Goal: Task Accomplishment & Management: Manage account settings

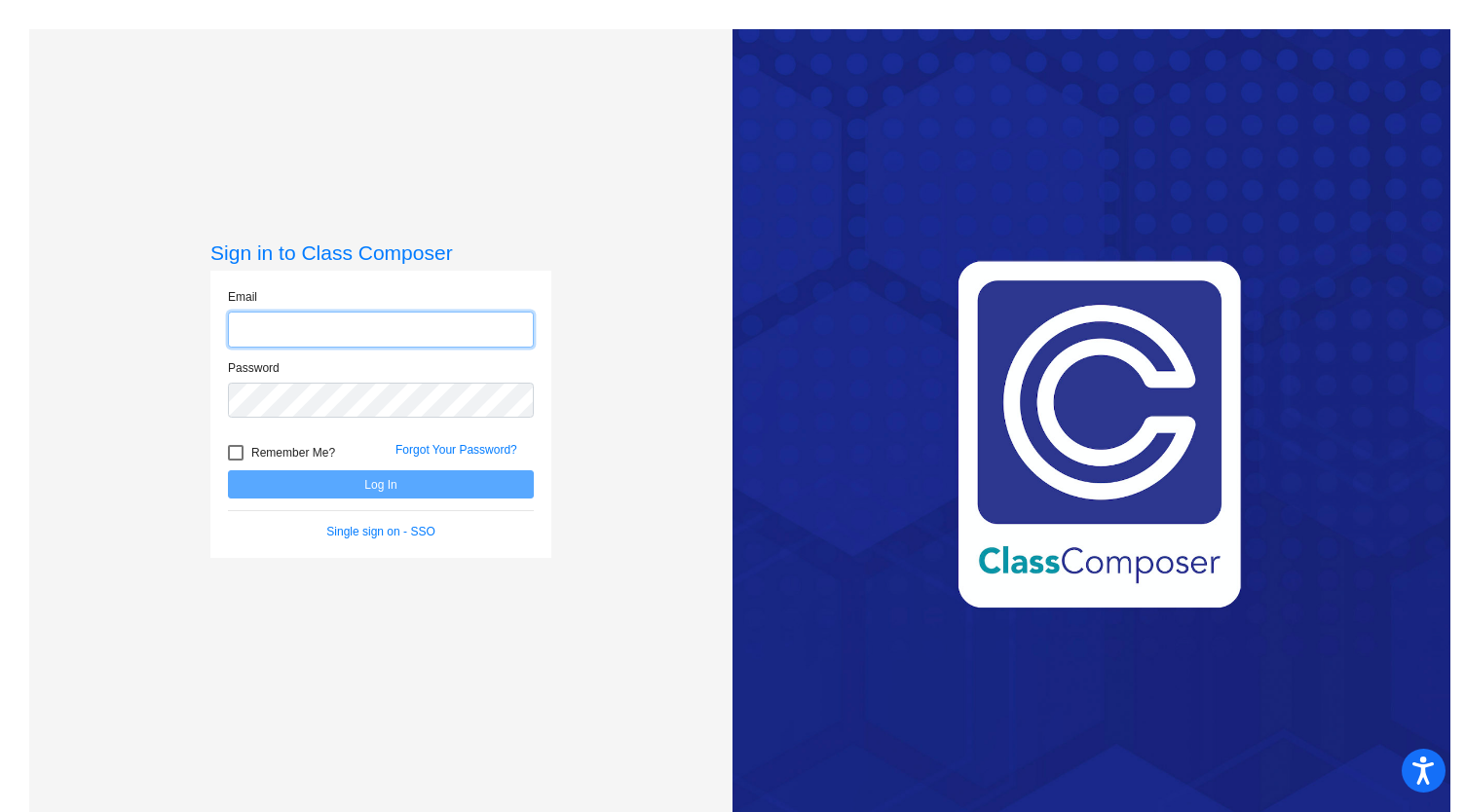
click at [248, 339] on input "email" at bounding box center [380, 329] width 305 height 36
type input "[EMAIL_ADDRESS][PERSON_NAME][DOMAIN_NAME]"
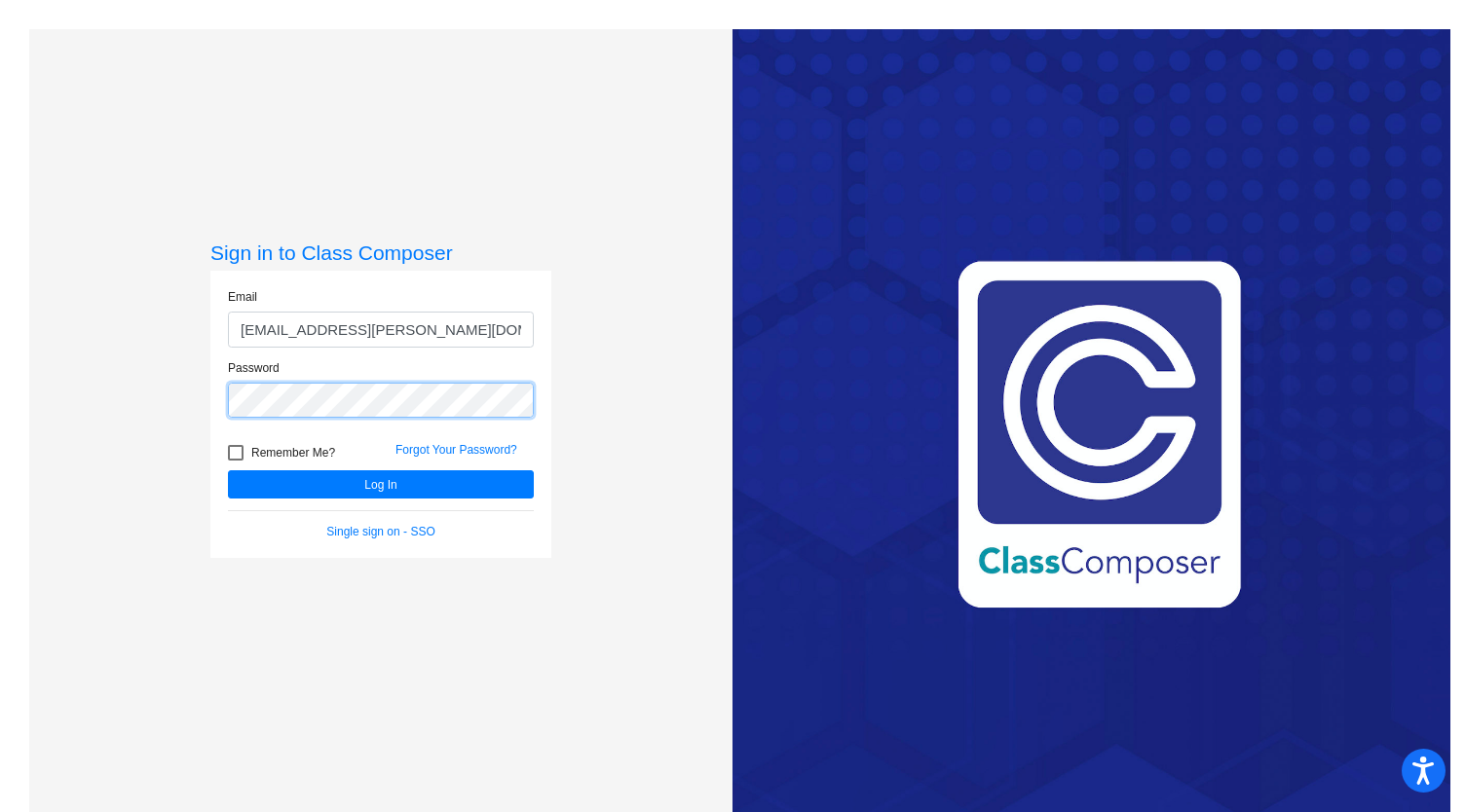
click at [228, 470] on button "Log In" at bounding box center [380, 484] width 305 height 28
click at [31, 407] on div "Sign in to Class Composer Email [EMAIL_ADDRESS][PERSON_NAME][DOMAIN_NAME] Passw…" at bounding box center [380, 435] width 704 height 812
click at [228, 470] on button "Log In" at bounding box center [380, 484] width 305 height 28
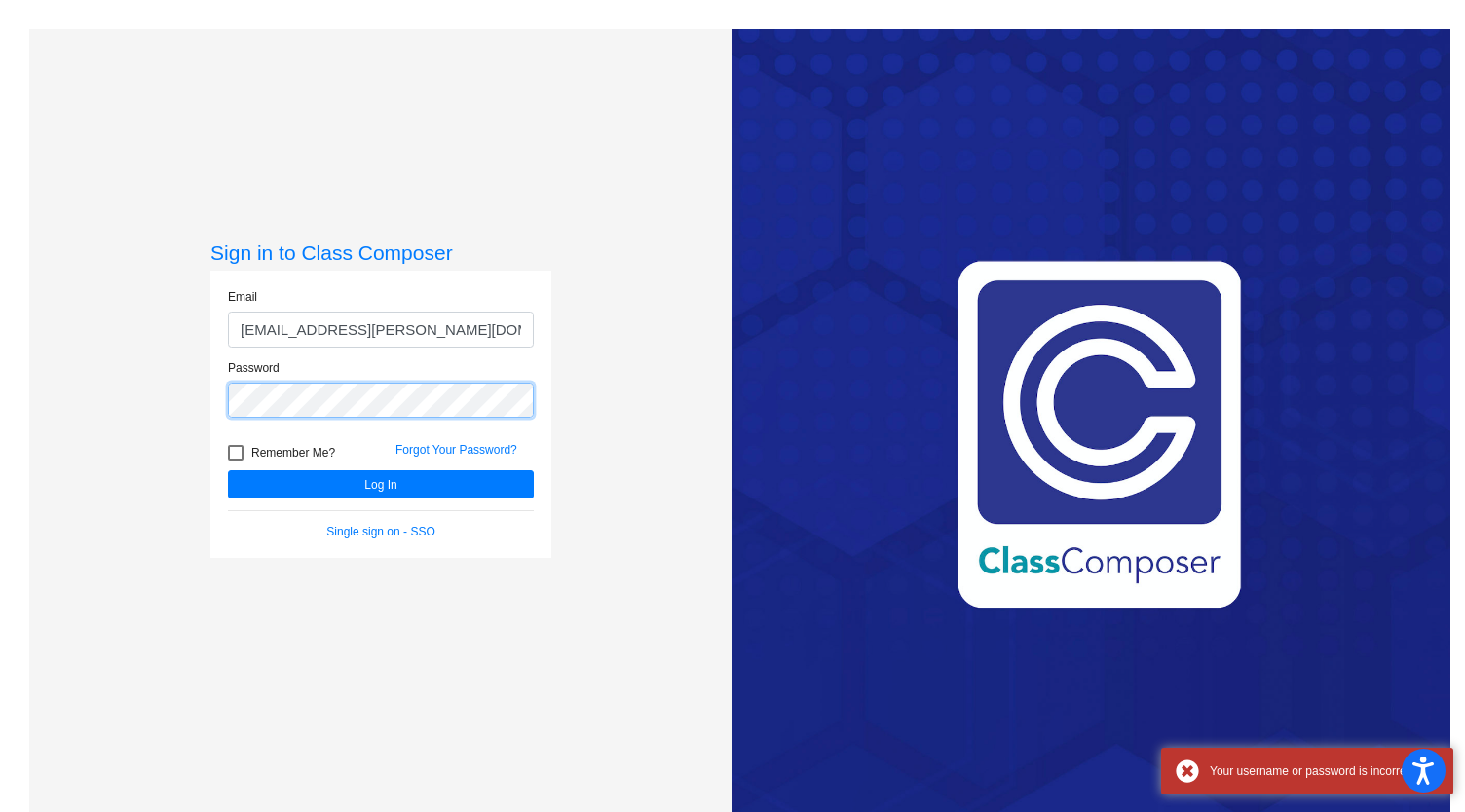
click at [0, 418] on mat-sidenav-content "Sign in to Class Composer Email klilly-porter@ceres.k12.ca.us Password Remember…" at bounding box center [732, 406] width 1465 height 812
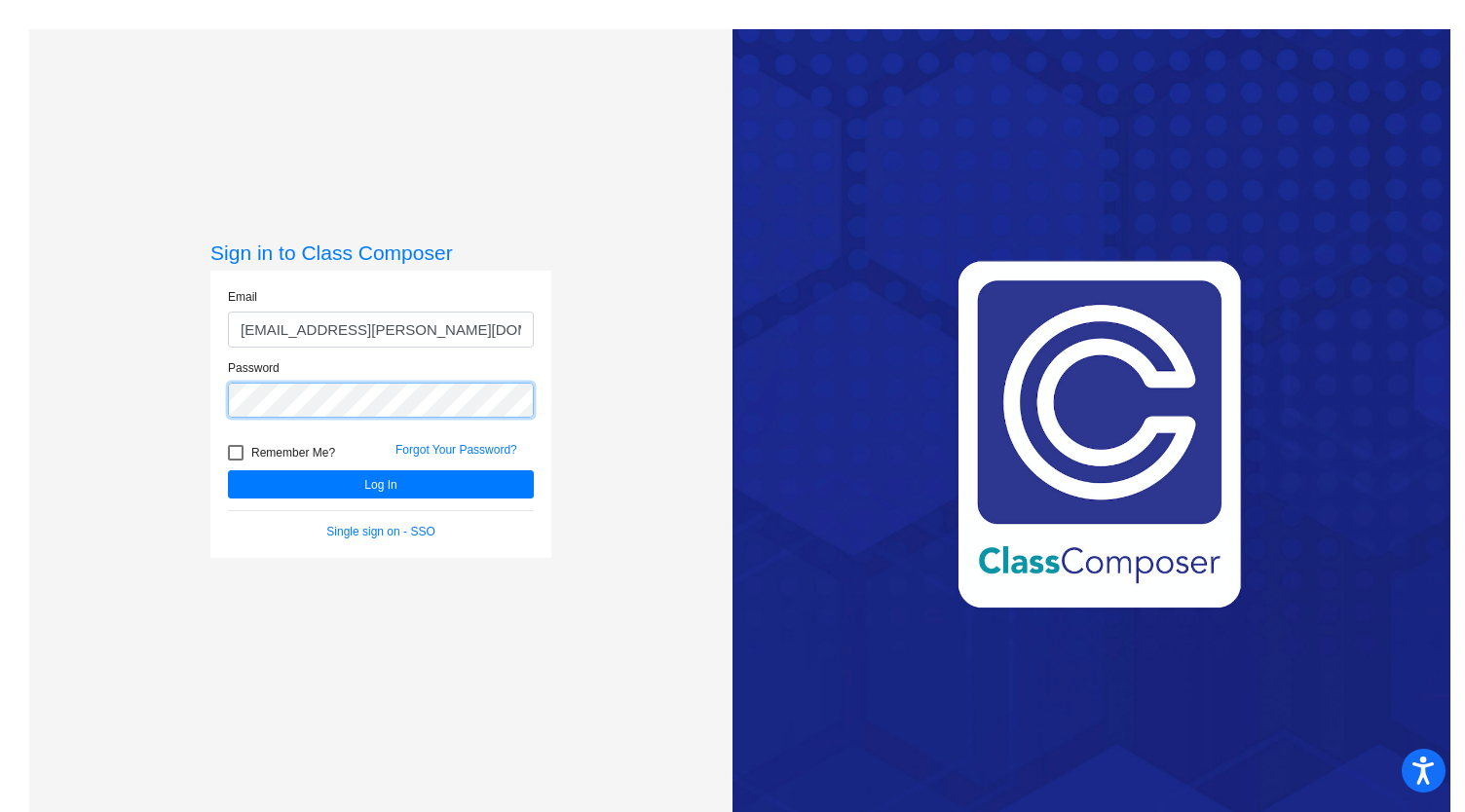
click at [228, 470] on button "Log In" at bounding box center [380, 484] width 305 height 28
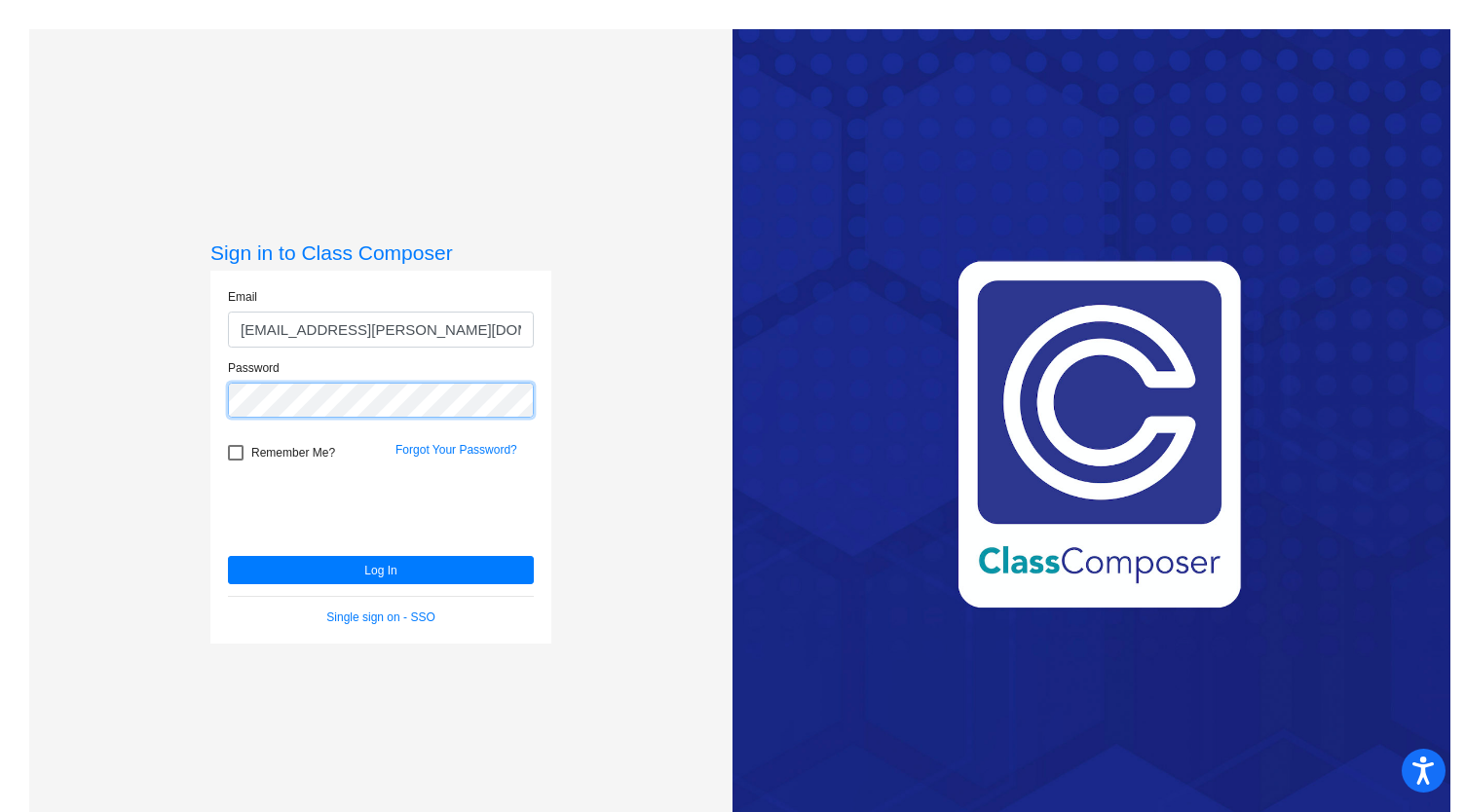
click at [0, 416] on mat-sidenav-content "Sign in to Class Composer Email klilly-porter@ceres.k12.ca.us Password Remember…" at bounding box center [732, 406] width 1465 height 812
click at [228, 556] on button "Log In" at bounding box center [380, 570] width 305 height 28
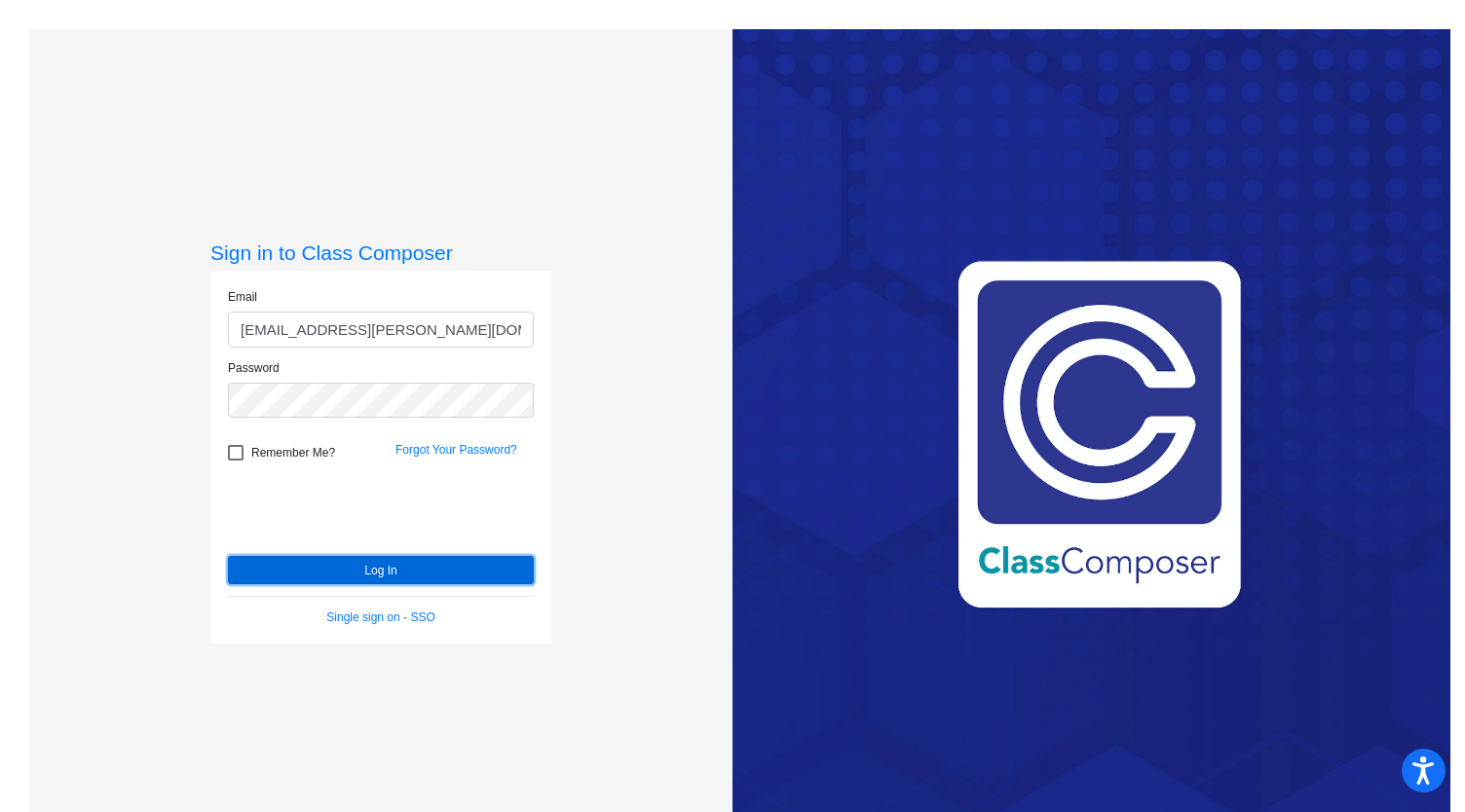
click at [340, 570] on button "Log In" at bounding box center [380, 570] width 305 height 28
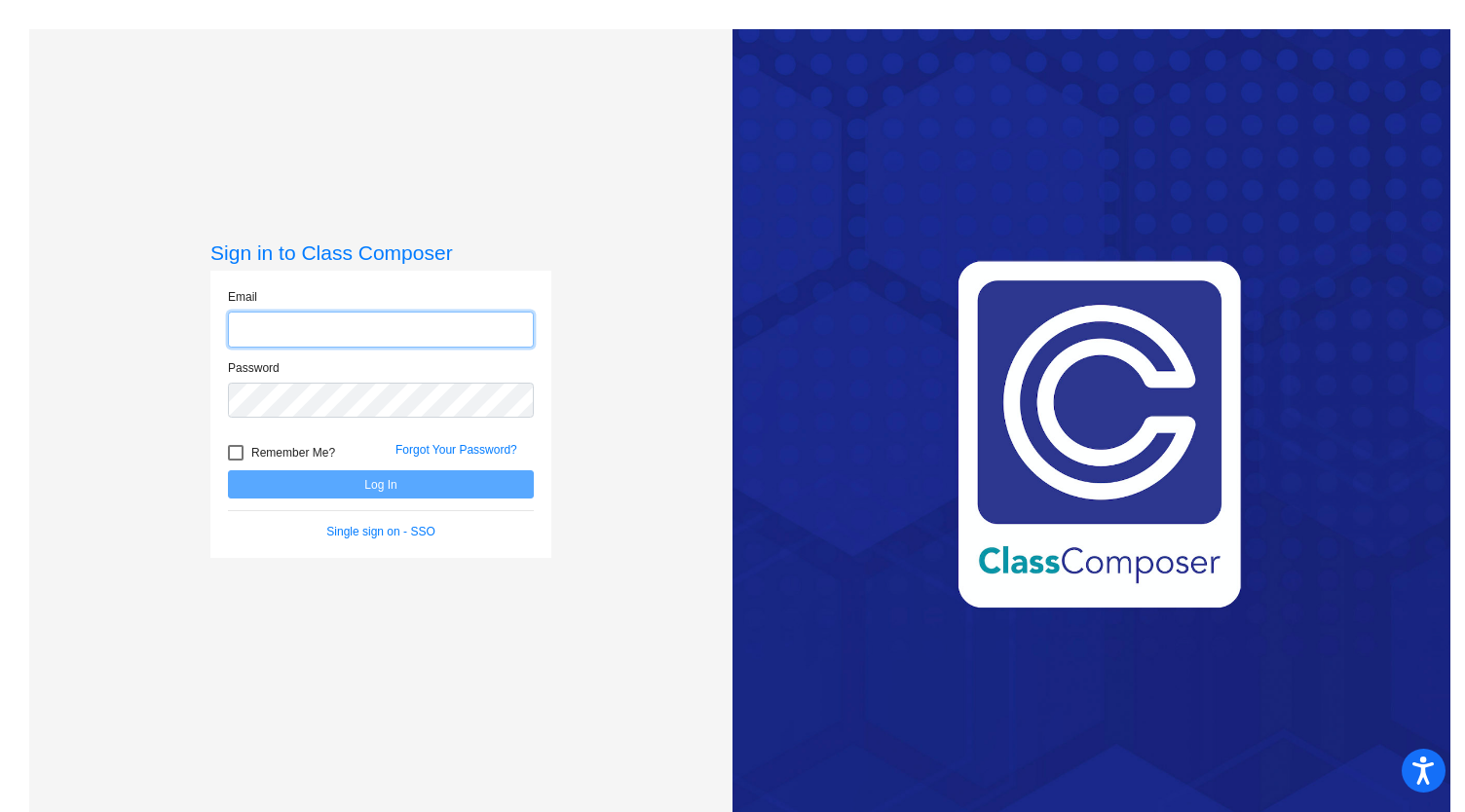
click at [276, 323] on input "email" at bounding box center [380, 329] width 305 height 36
type input "[EMAIL_ADDRESS][PERSON_NAME][DOMAIN_NAME]"
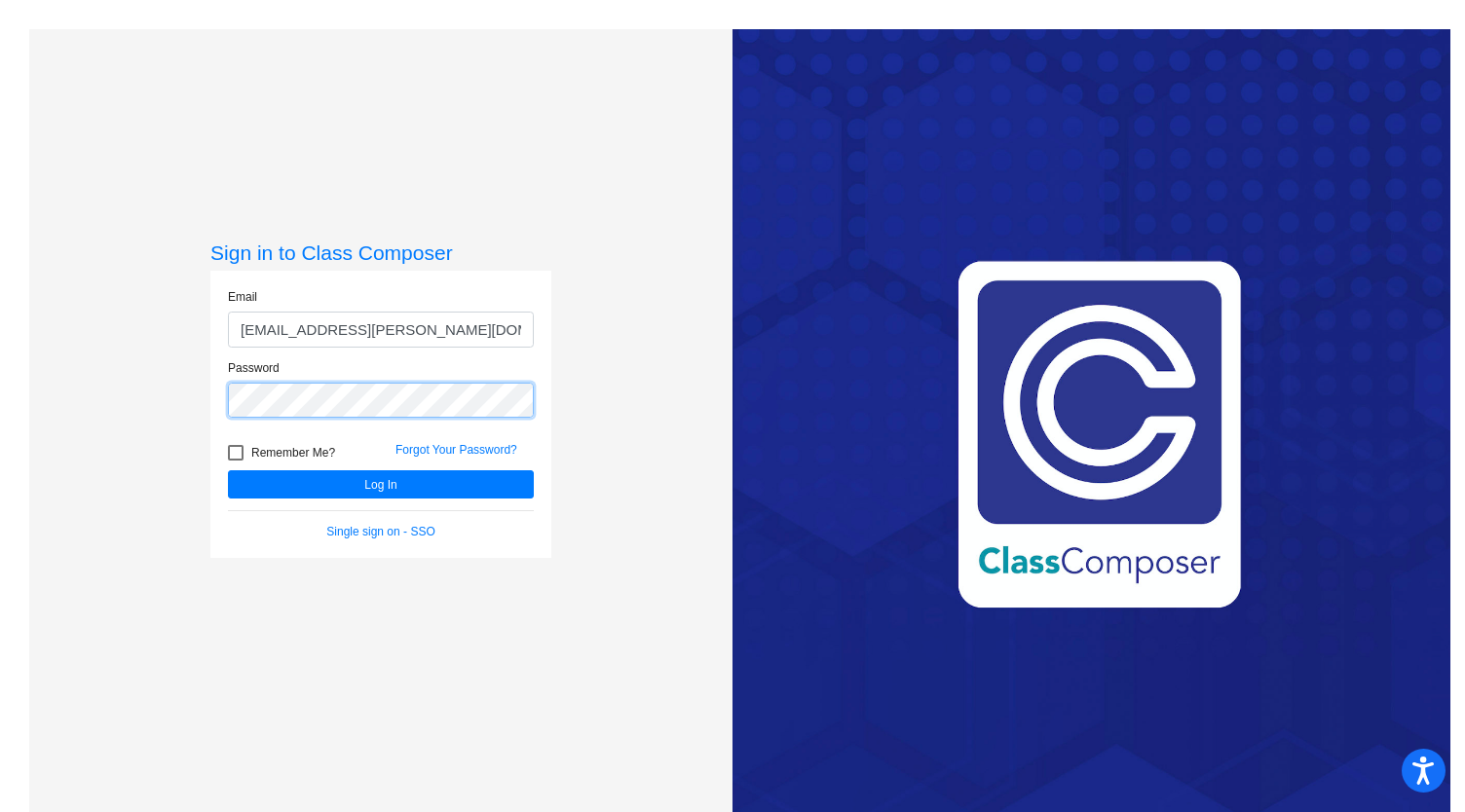
click at [228, 470] on button "Log In" at bounding box center [380, 484] width 305 height 28
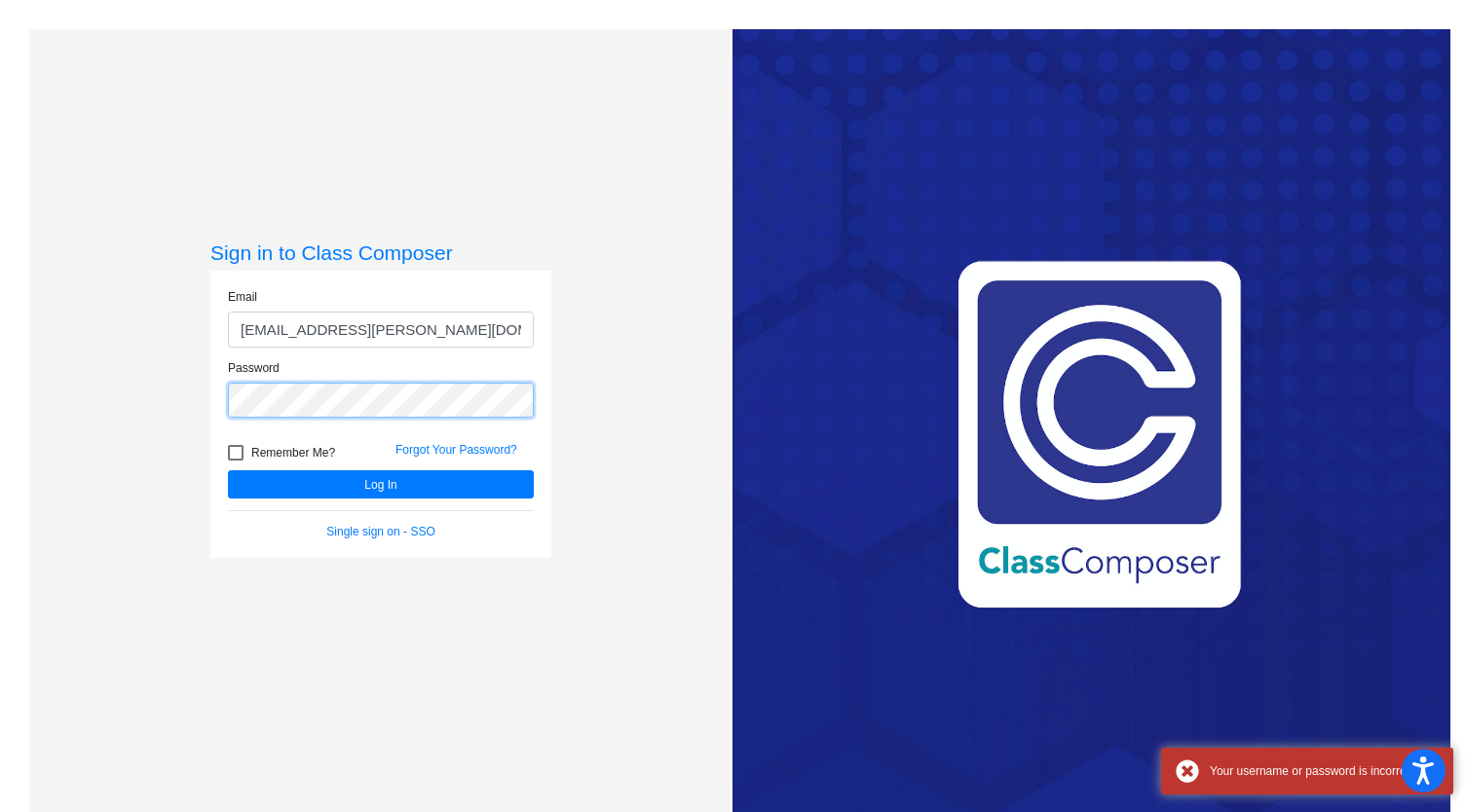
click at [72, 403] on div "Sign in to Class Composer Email [EMAIL_ADDRESS][PERSON_NAME][DOMAIN_NAME] Passw…" at bounding box center [380, 435] width 704 height 812
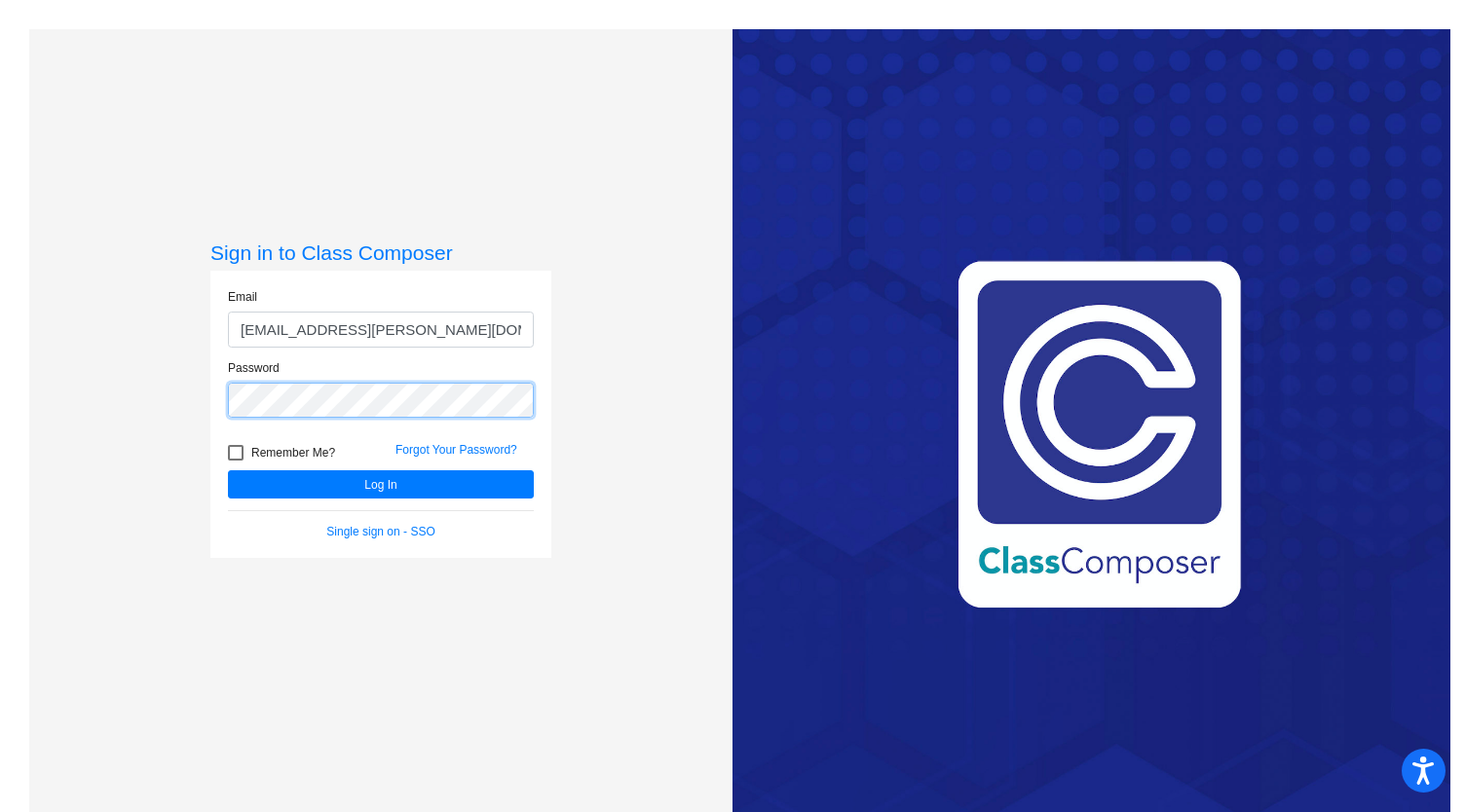
click at [228, 470] on button "Log In" at bounding box center [380, 484] width 305 height 28
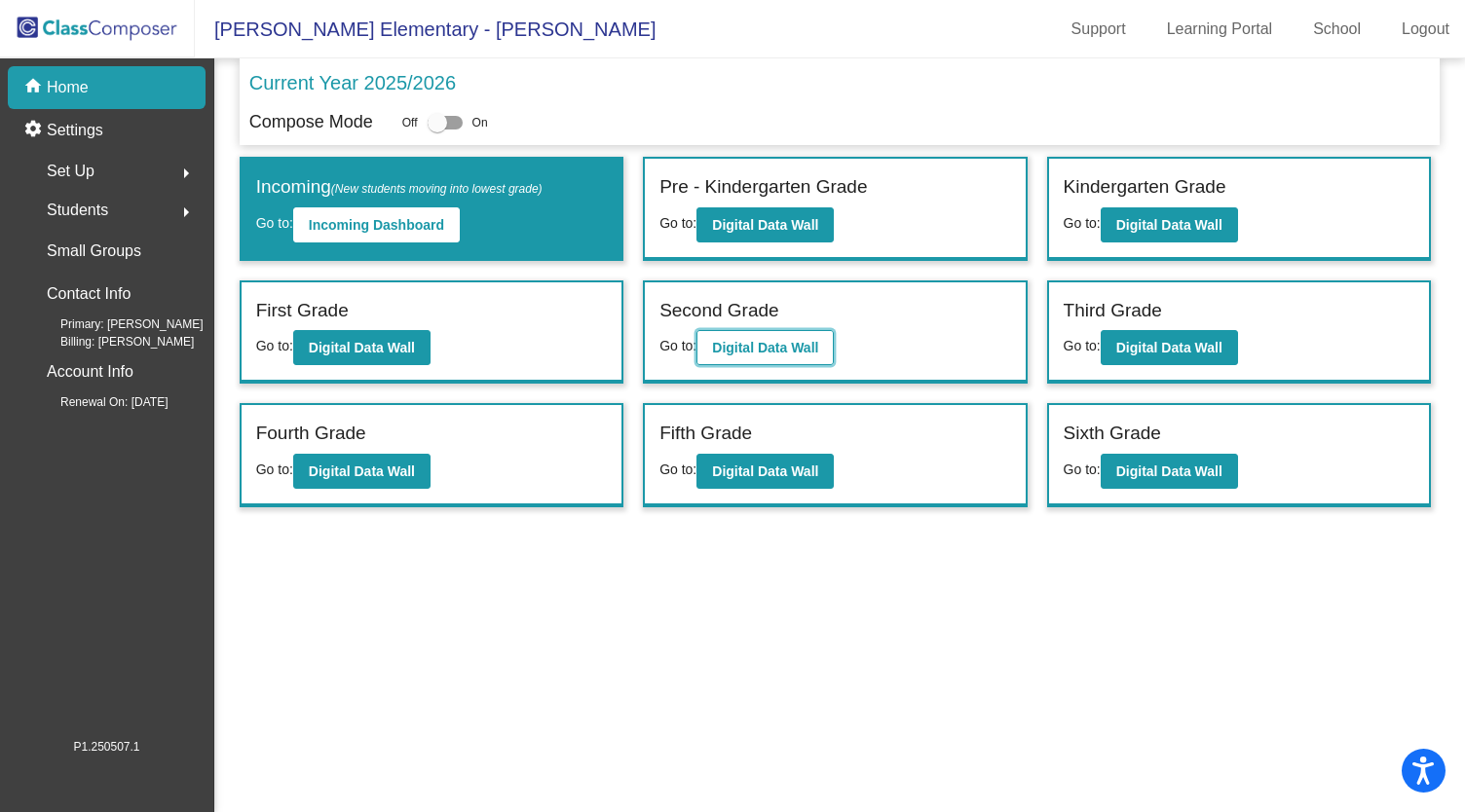
click at [748, 340] on b "Digital Data Wall" at bounding box center [764, 348] width 106 height 16
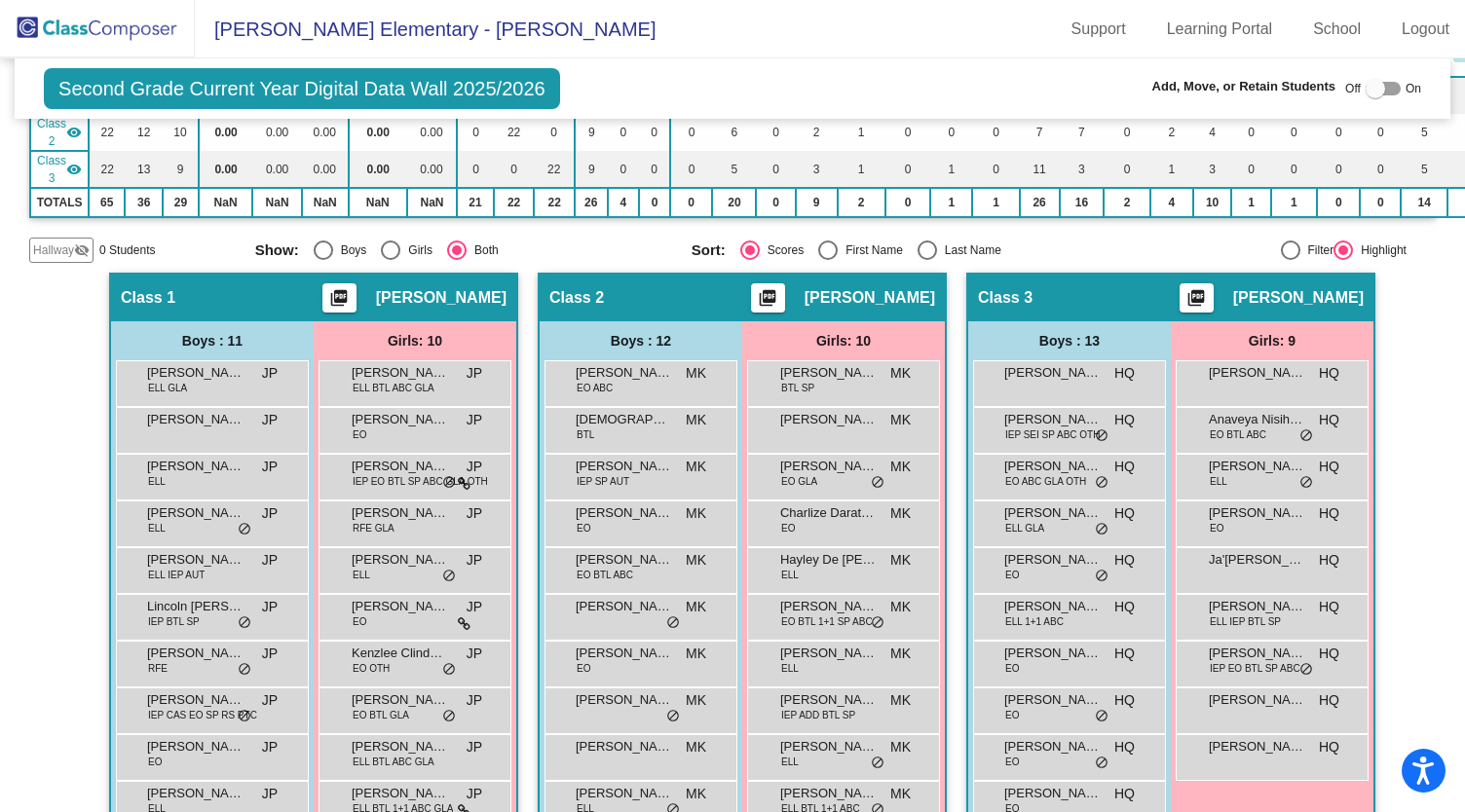
scroll to position [336, 0]
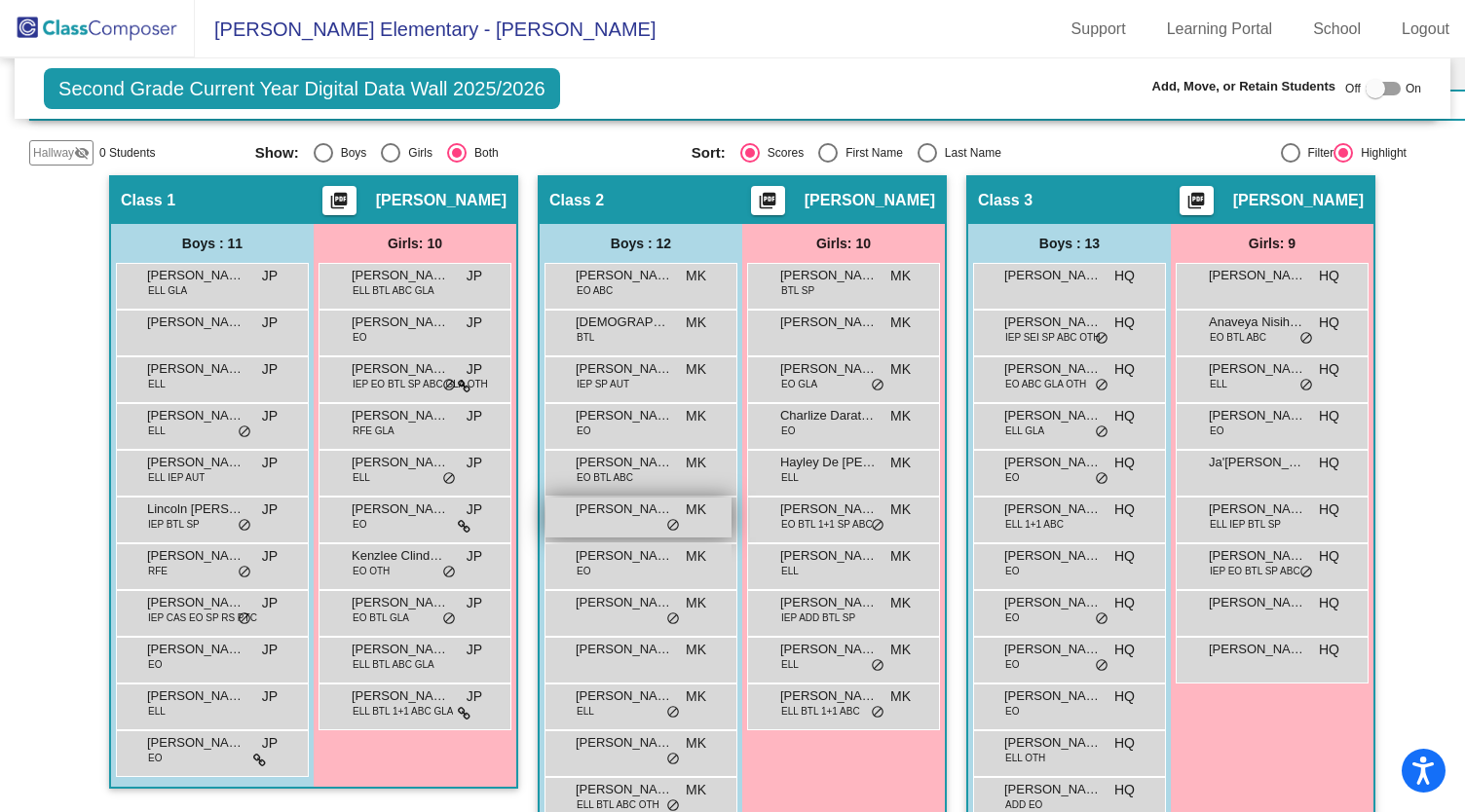
click at [643, 510] on span "[PERSON_NAME]" at bounding box center [625, 510] width 98 height 20
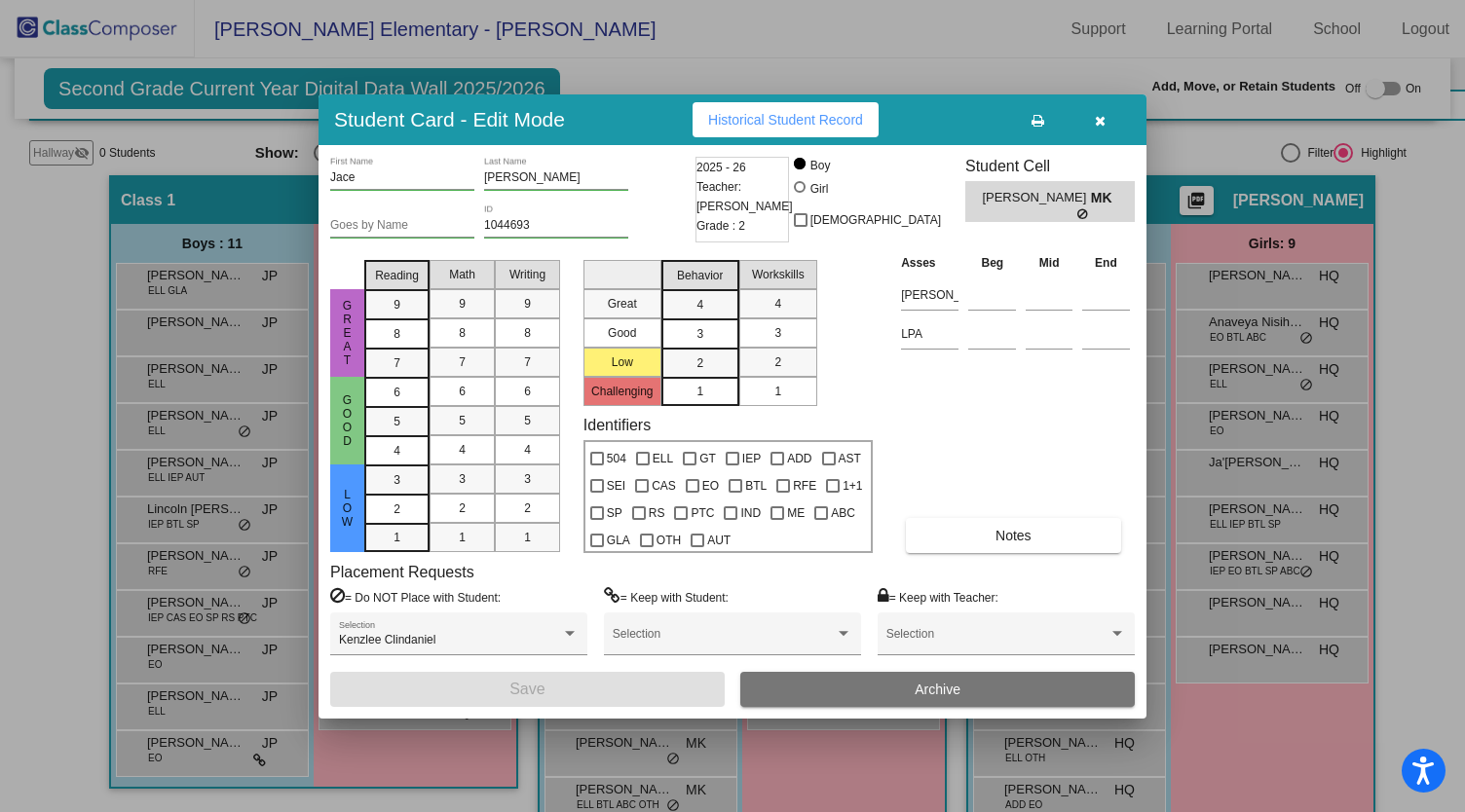
click at [1103, 120] on icon "button" at bounding box center [1100, 121] width 11 height 14
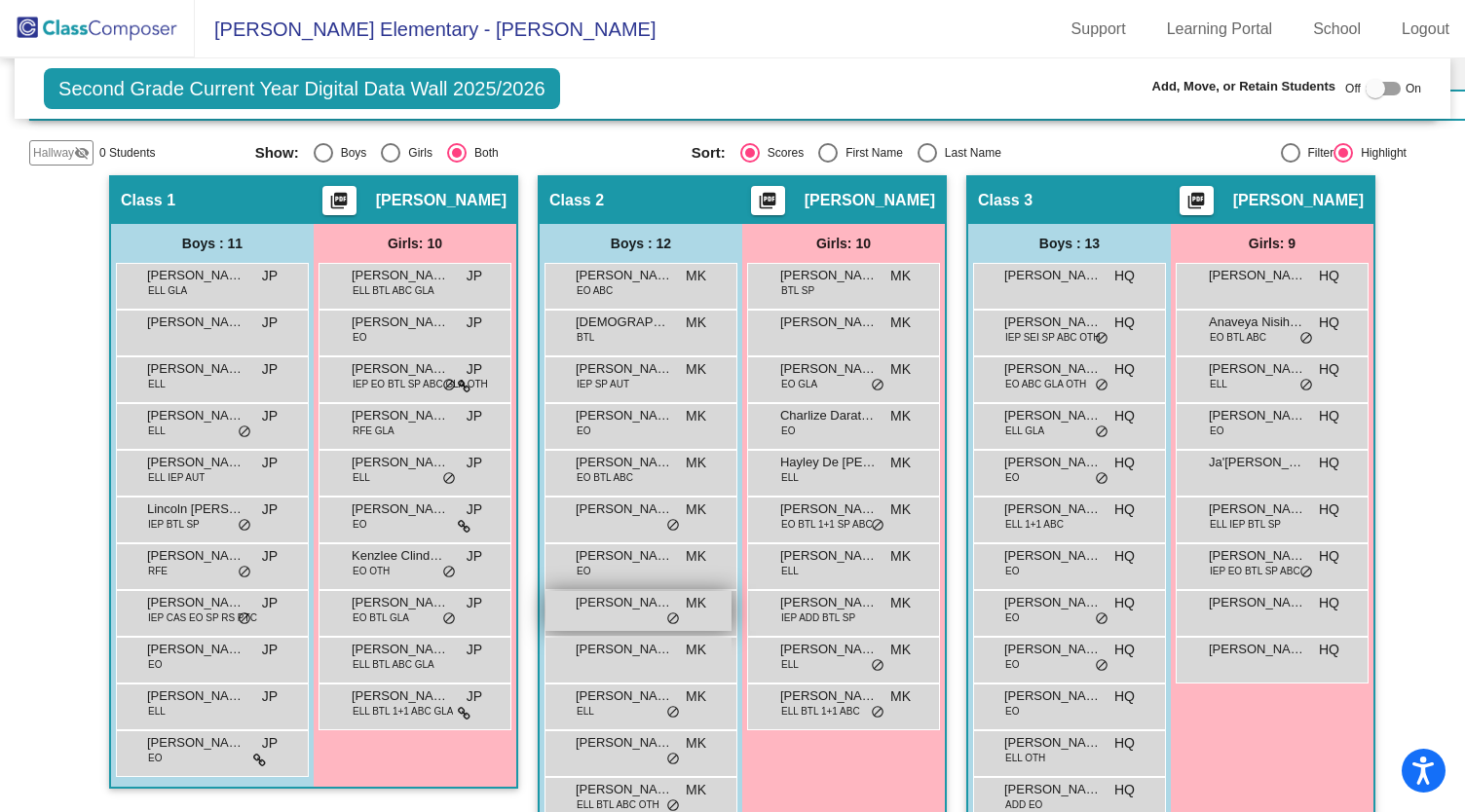
click at [627, 601] on span "[PERSON_NAME]" at bounding box center [625, 603] width 98 height 20
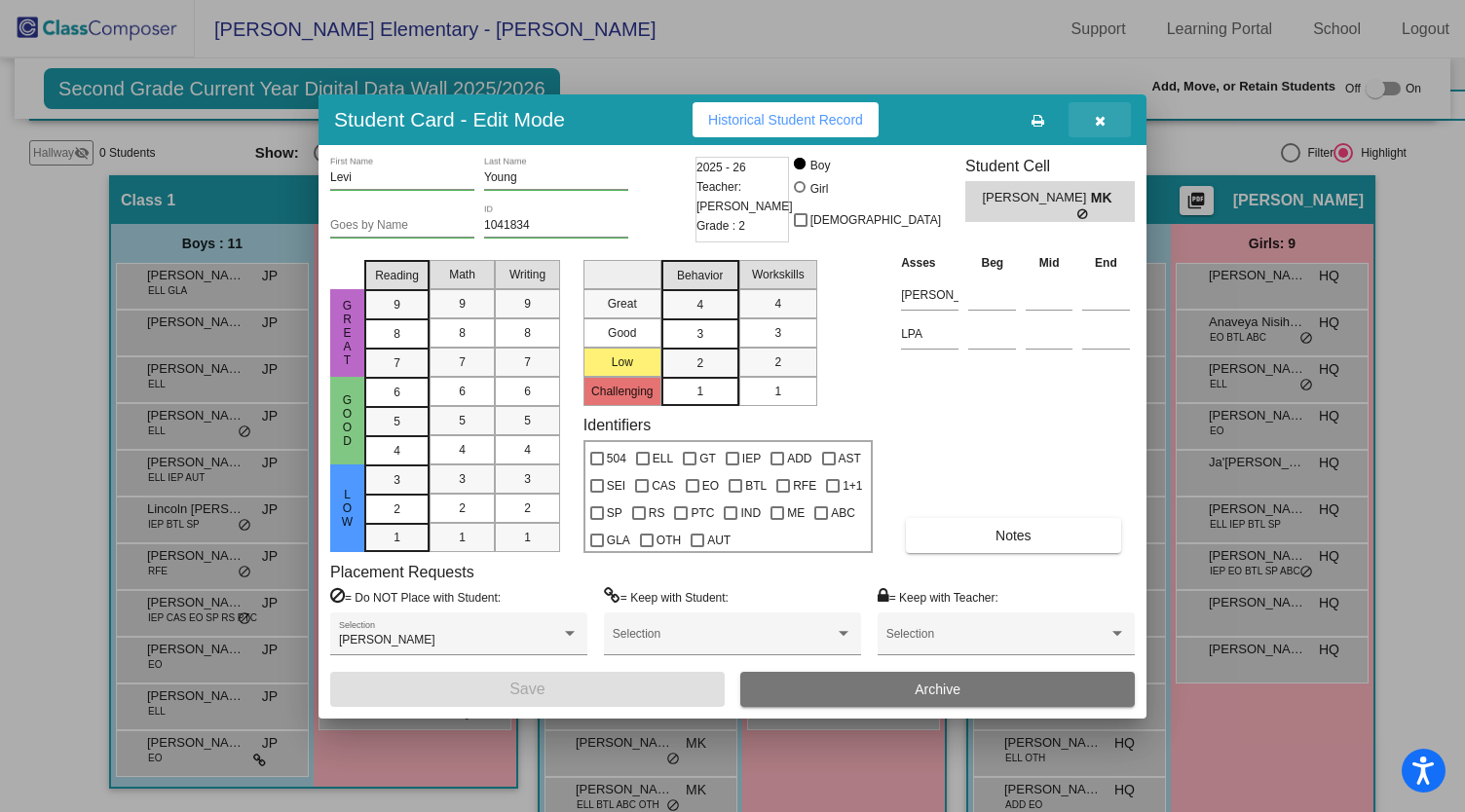
drag, startPoint x: 1108, startPoint y: 120, endPoint x: 1084, endPoint y: 127, distance: 25.0
click at [1108, 120] on button "button" at bounding box center [1099, 119] width 62 height 35
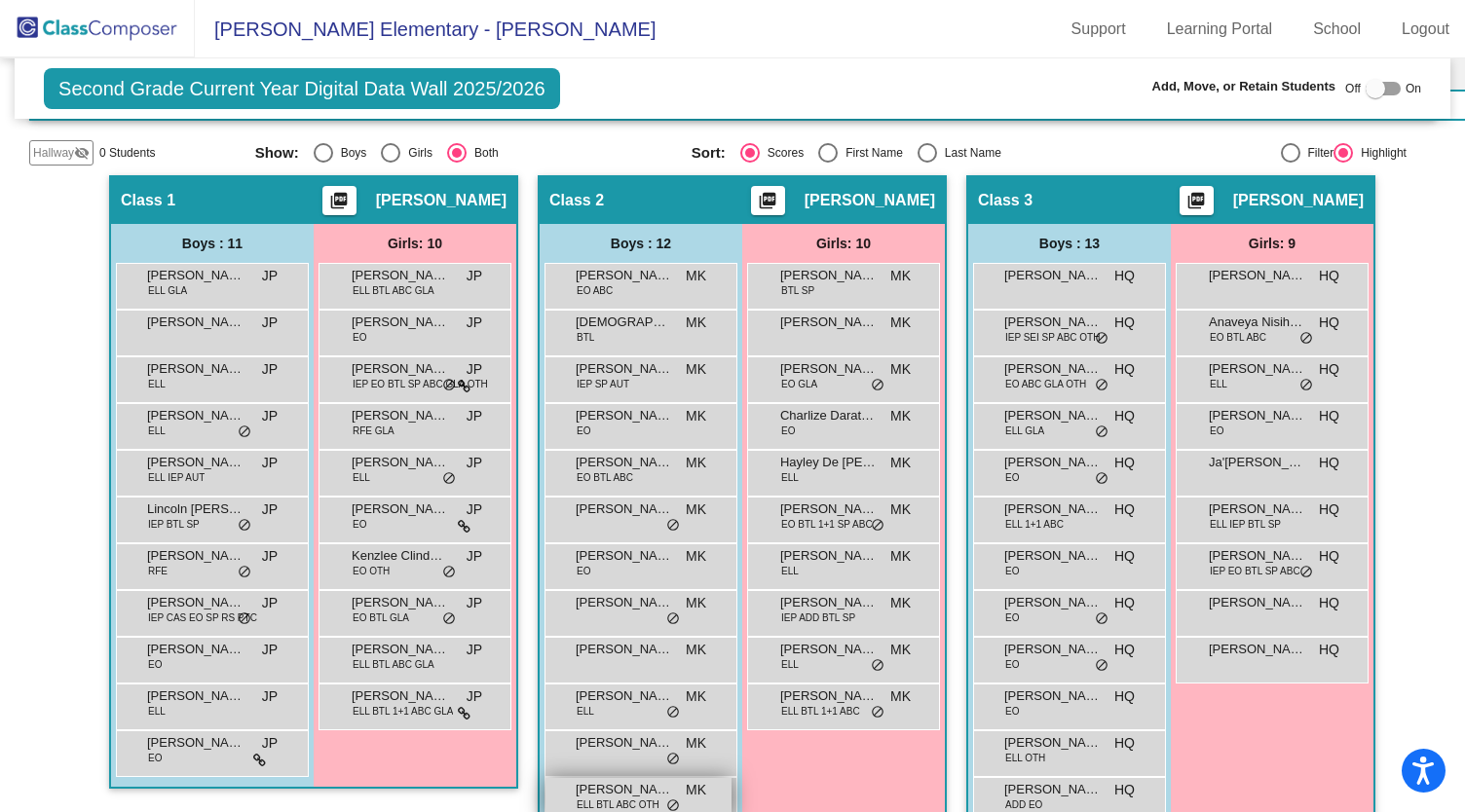
scroll to position [433, 0]
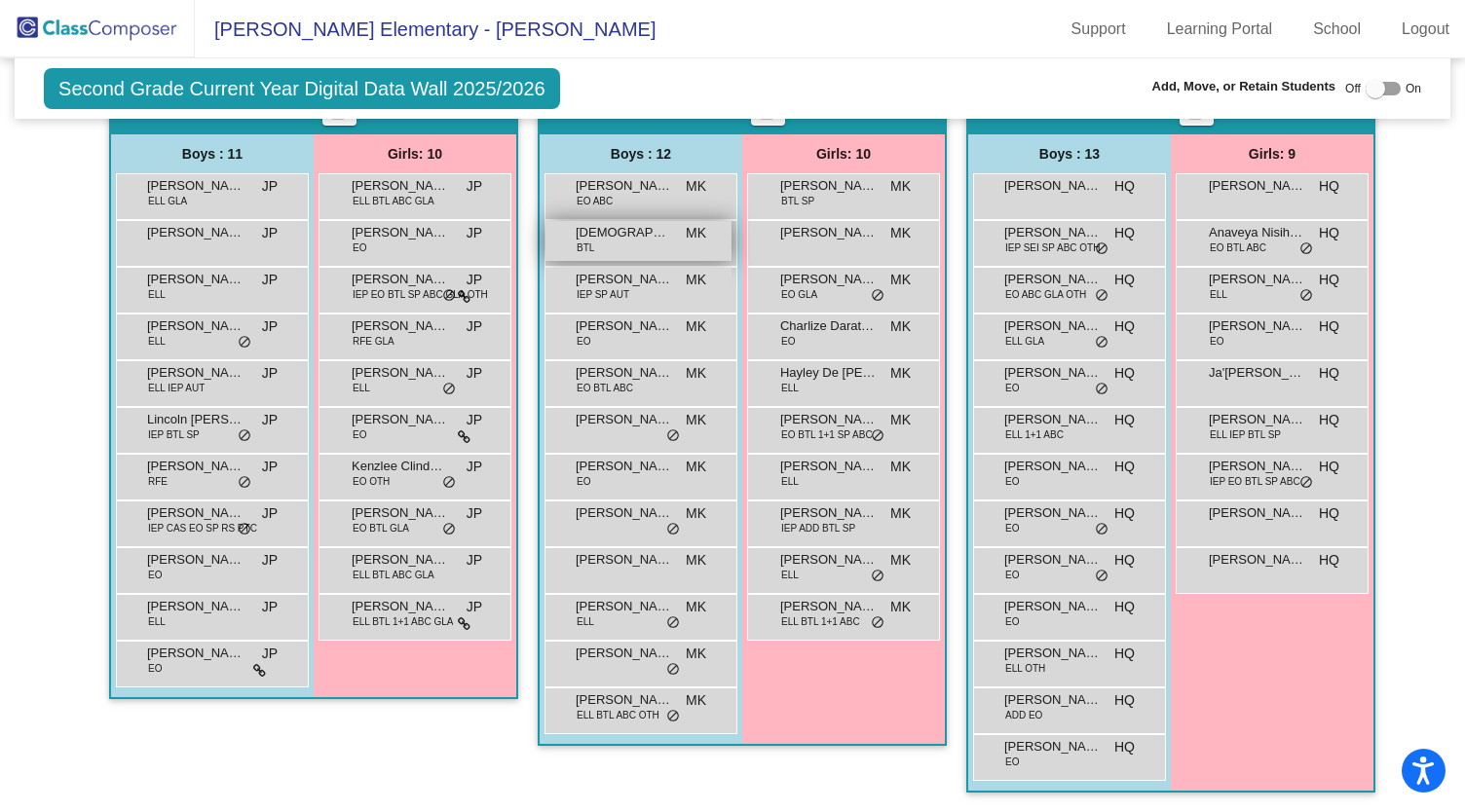
click at [598, 227] on span "[DEMOGRAPHIC_DATA][PERSON_NAME]" at bounding box center [625, 232] width 98 height 20
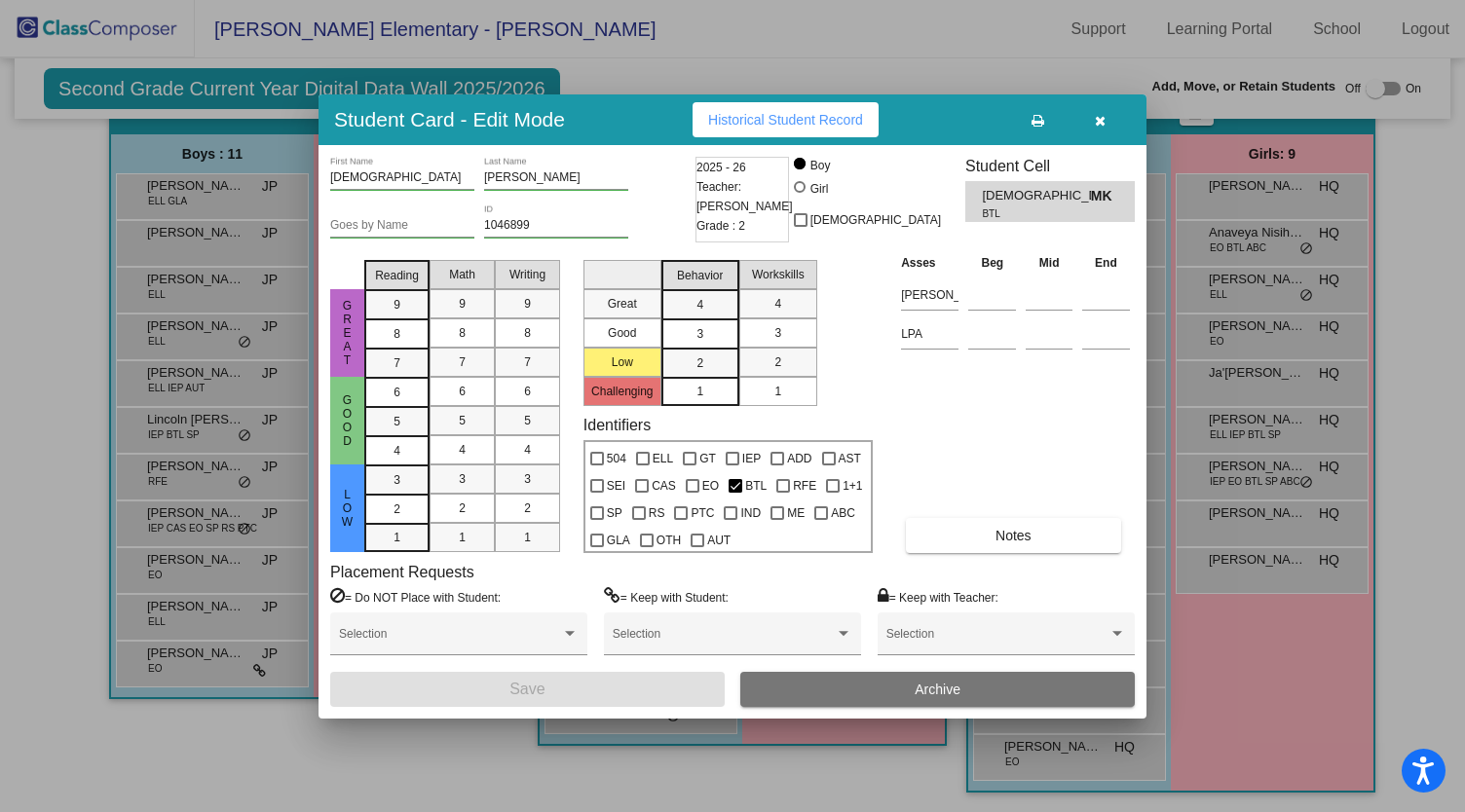
click at [1107, 122] on button "button" at bounding box center [1099, 119] width 62 height 35
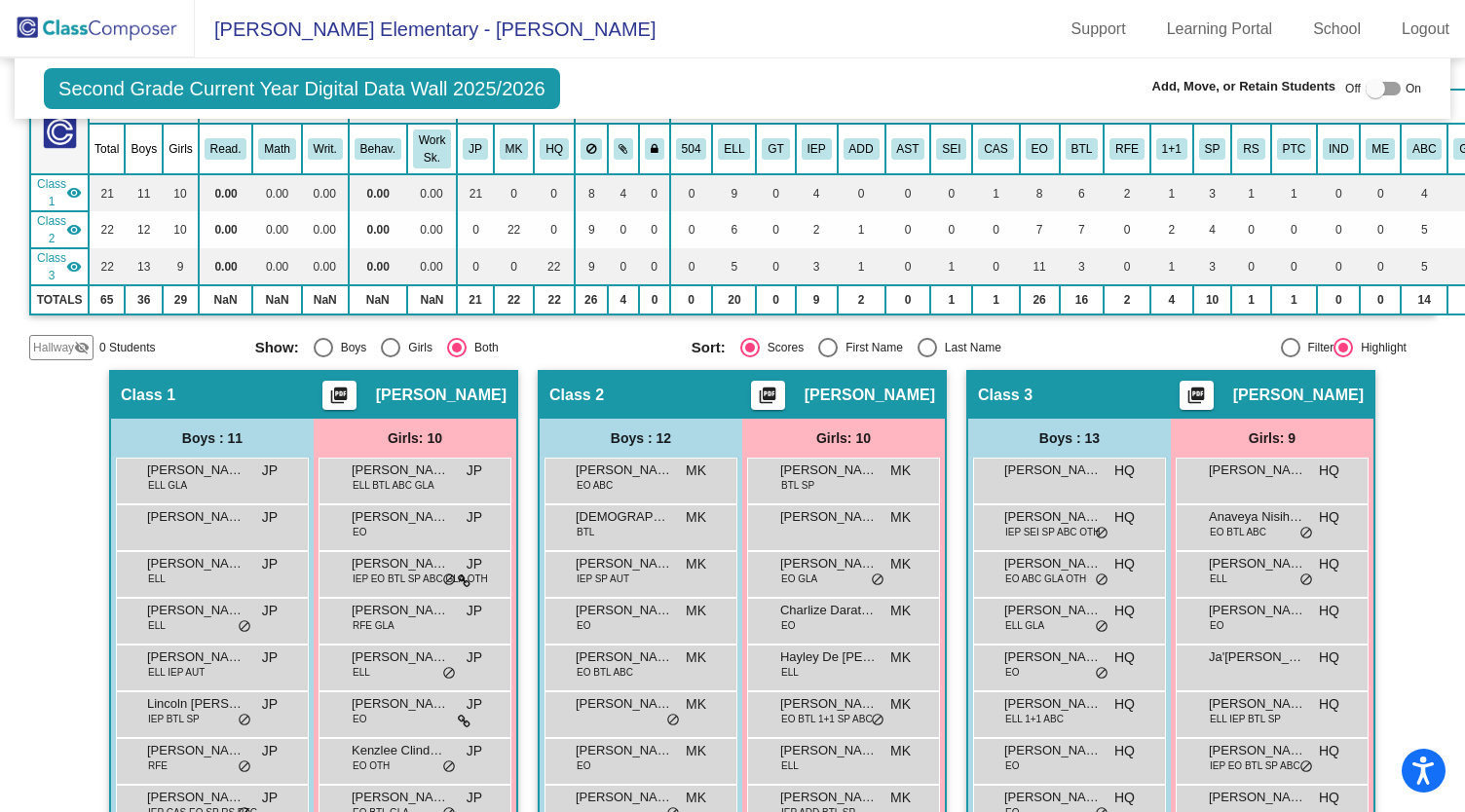
scroll to position [0, 0]
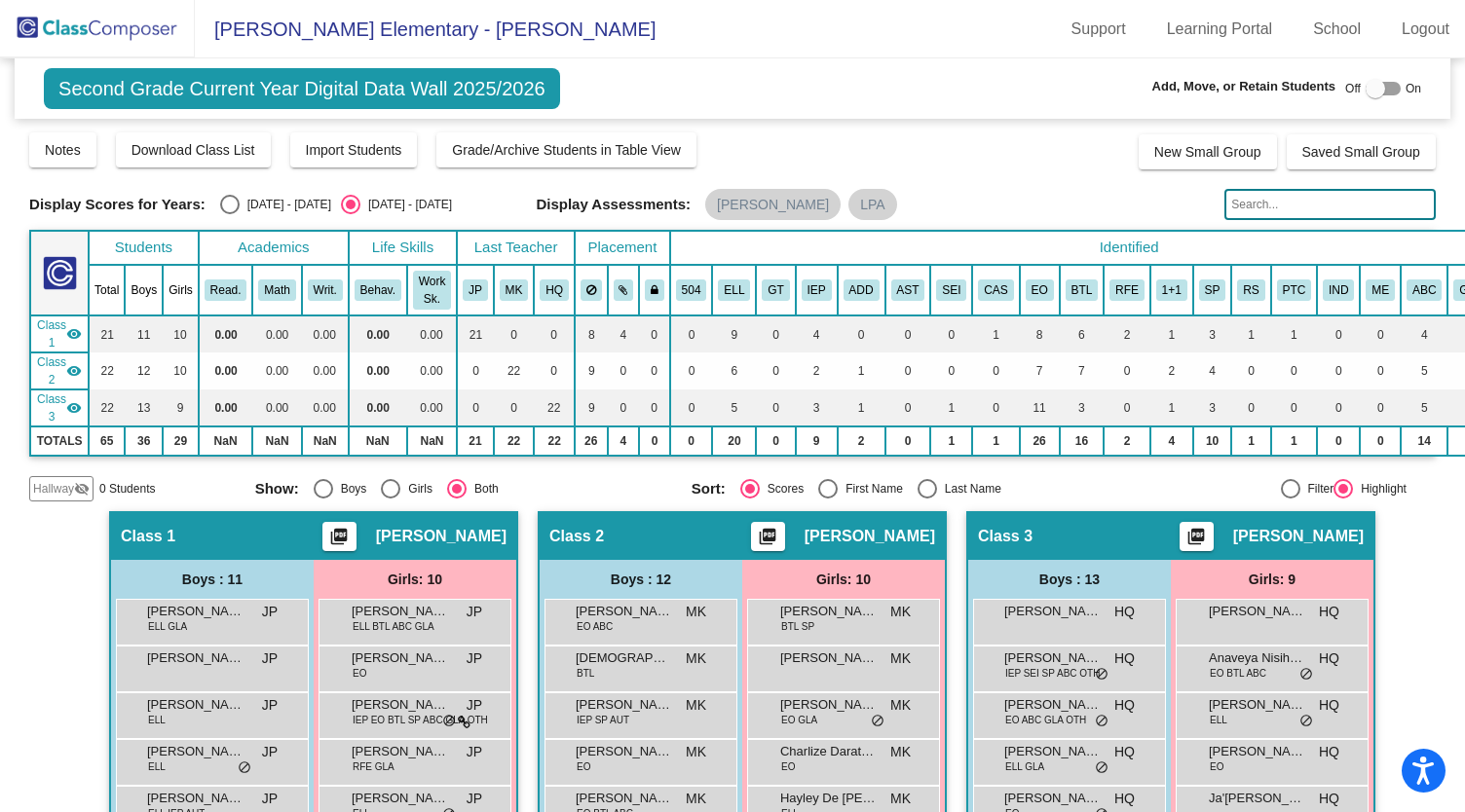
click at [341, 205] on div "Select an option" at bounding box center [351, 204] width 20 height 20
click at [349, 214] on input "[DATE] - [DATE]" at bounding box center [349, 214] width 1 height 1
click at [238, 202] on div "Select an option" at bounding box center [231, 204] width 20 height 20
click at [230, 214] on input "[DATE] - [DATE]" at bounding box center [229, 214] width 1 height 1
radio input "true"
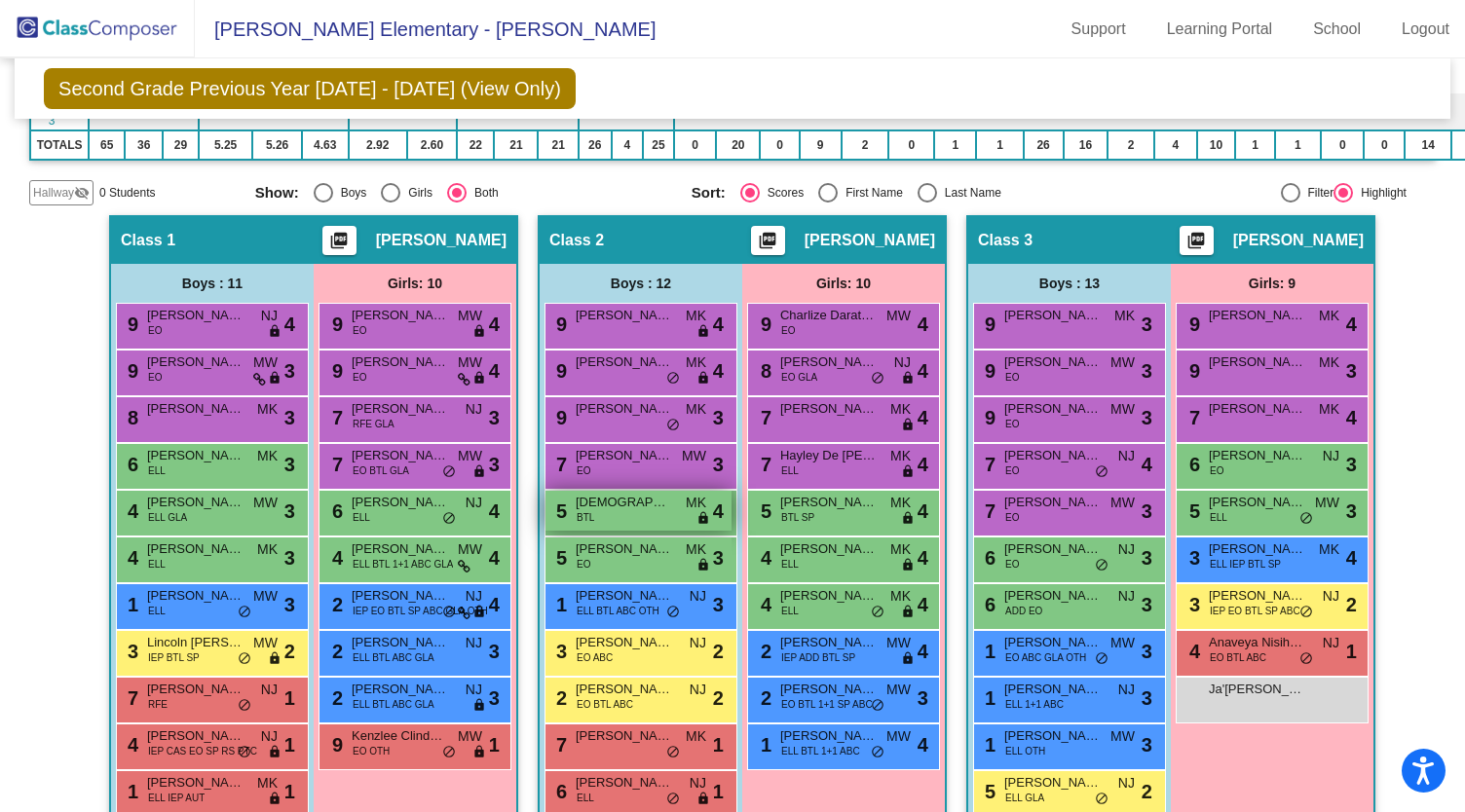
scroll to position [429, 0]
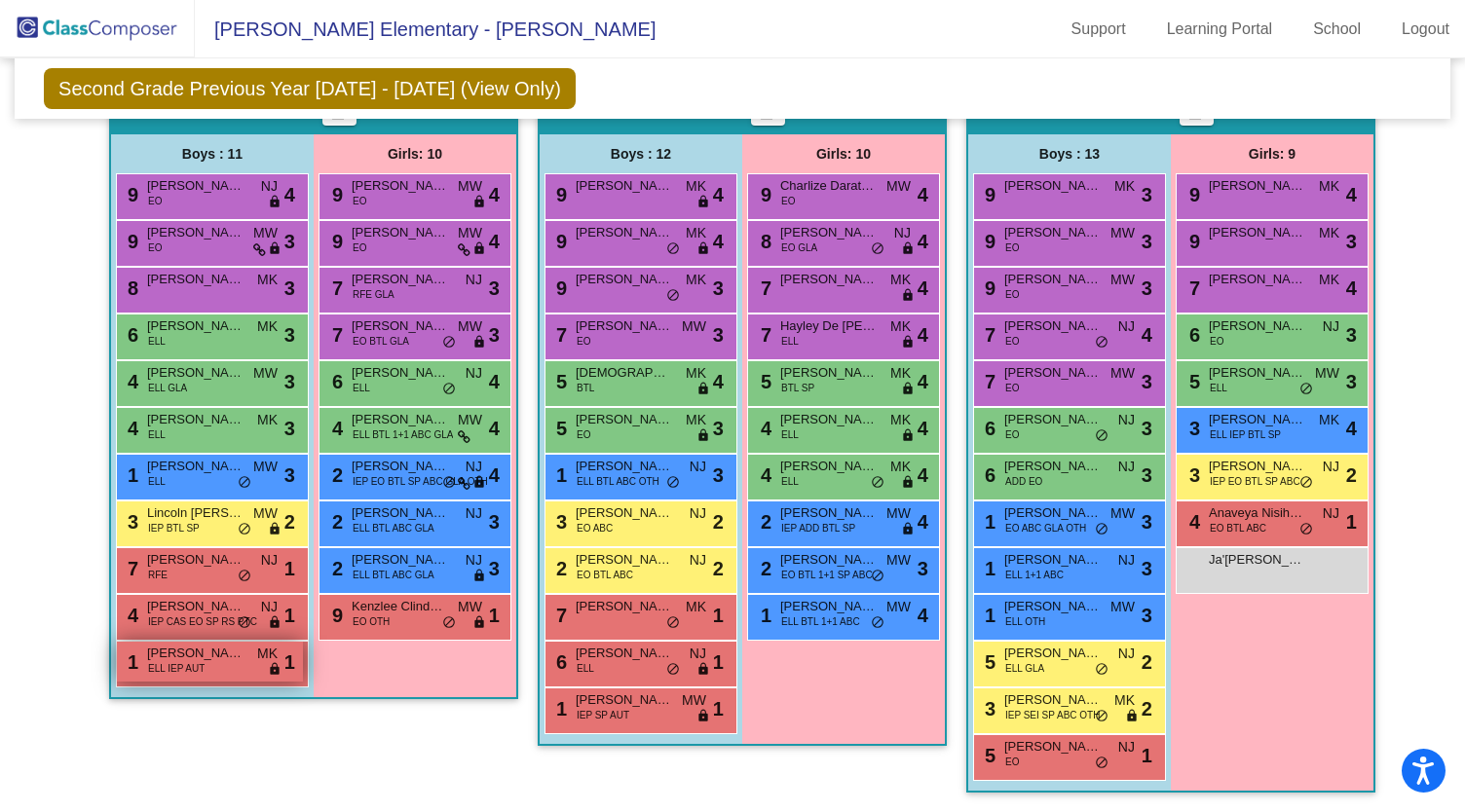
click at [203, 657] on div "1 [PERSON_NAME] ELL IEP AUT MK lock do_not_disturb_alt 1" at bounding box center [210, 661] width 186 height 40
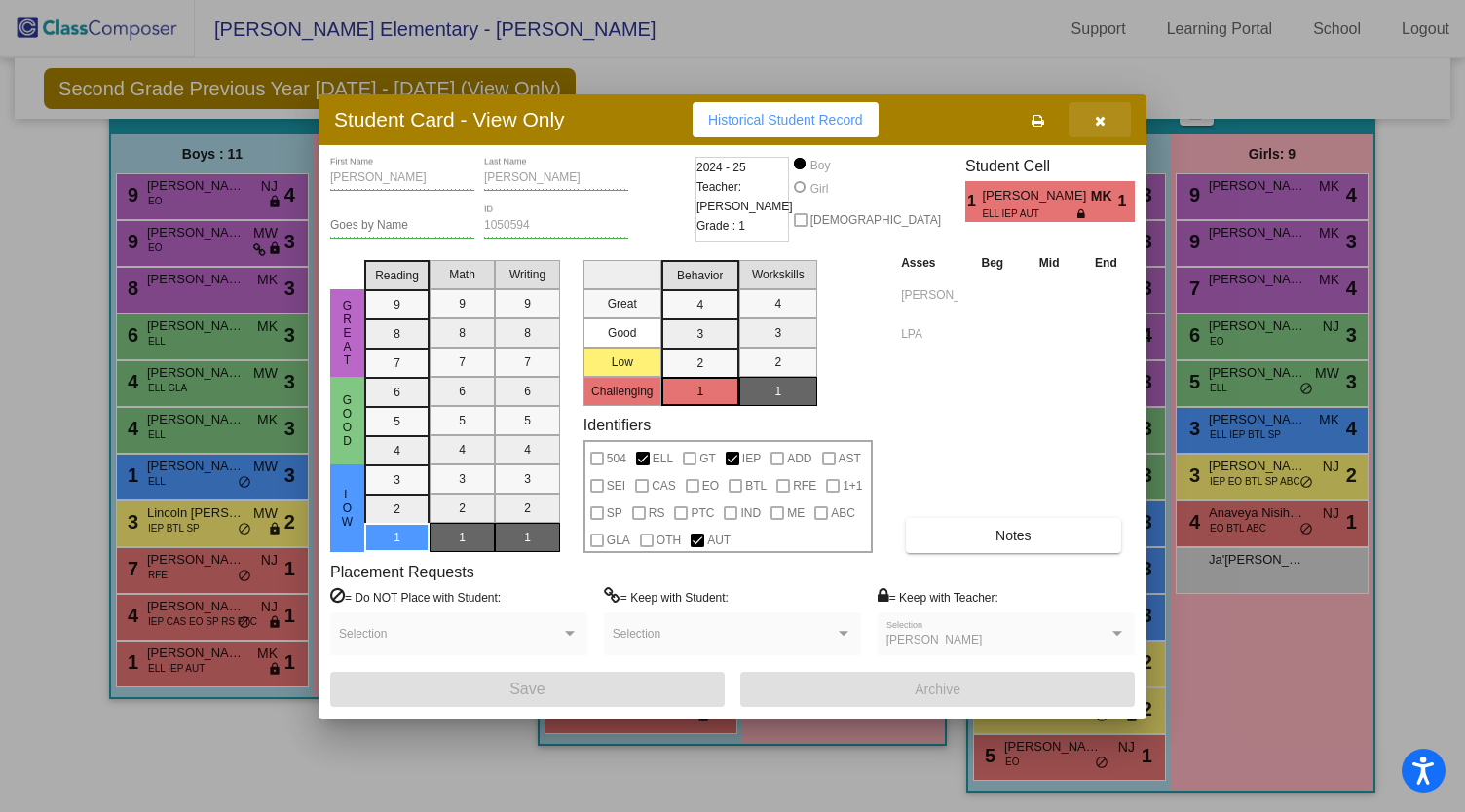
click at [1095, 121] on icon "button" at bounding box center [1100, 121] width 11 height 14
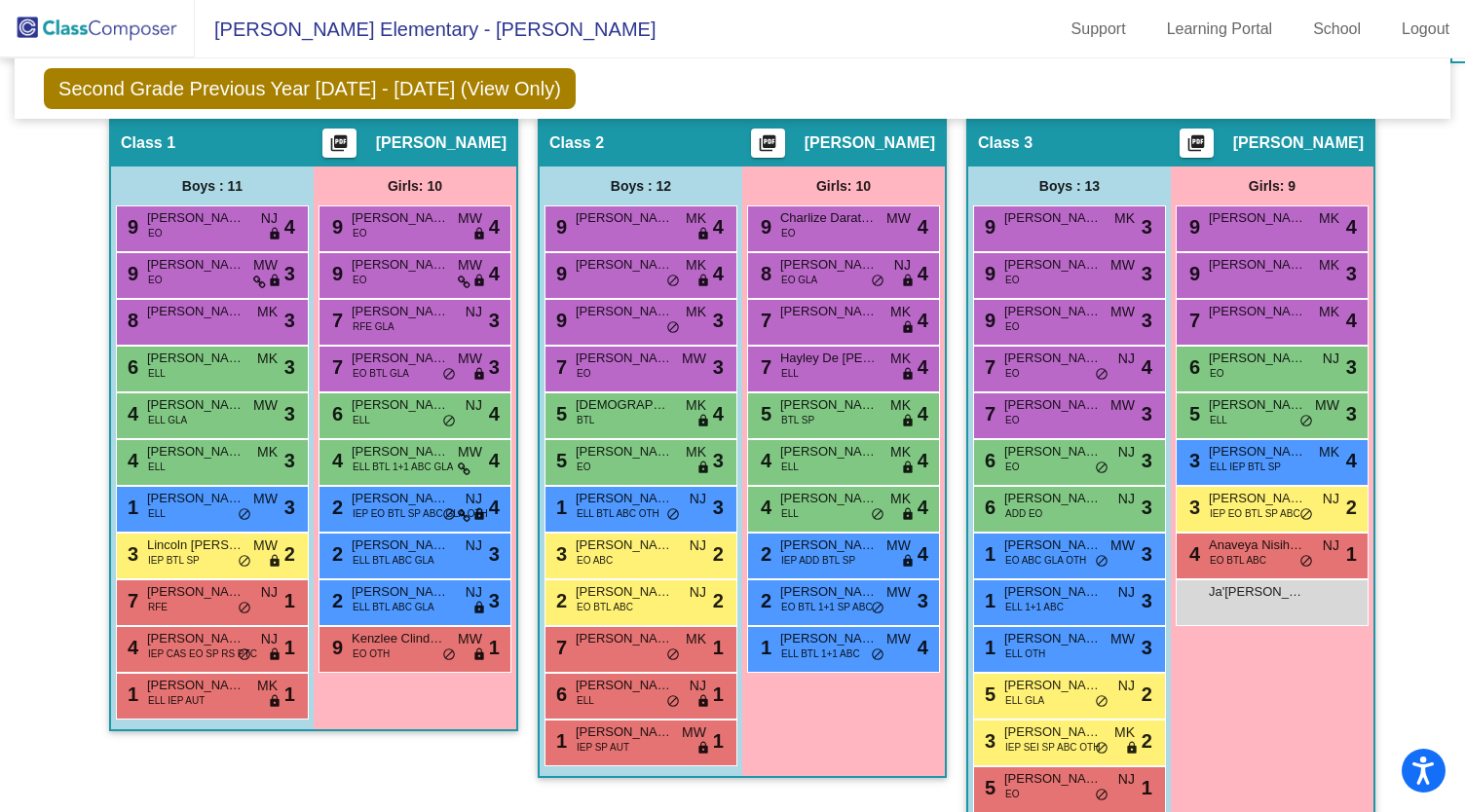
scroll to position [0, 0]
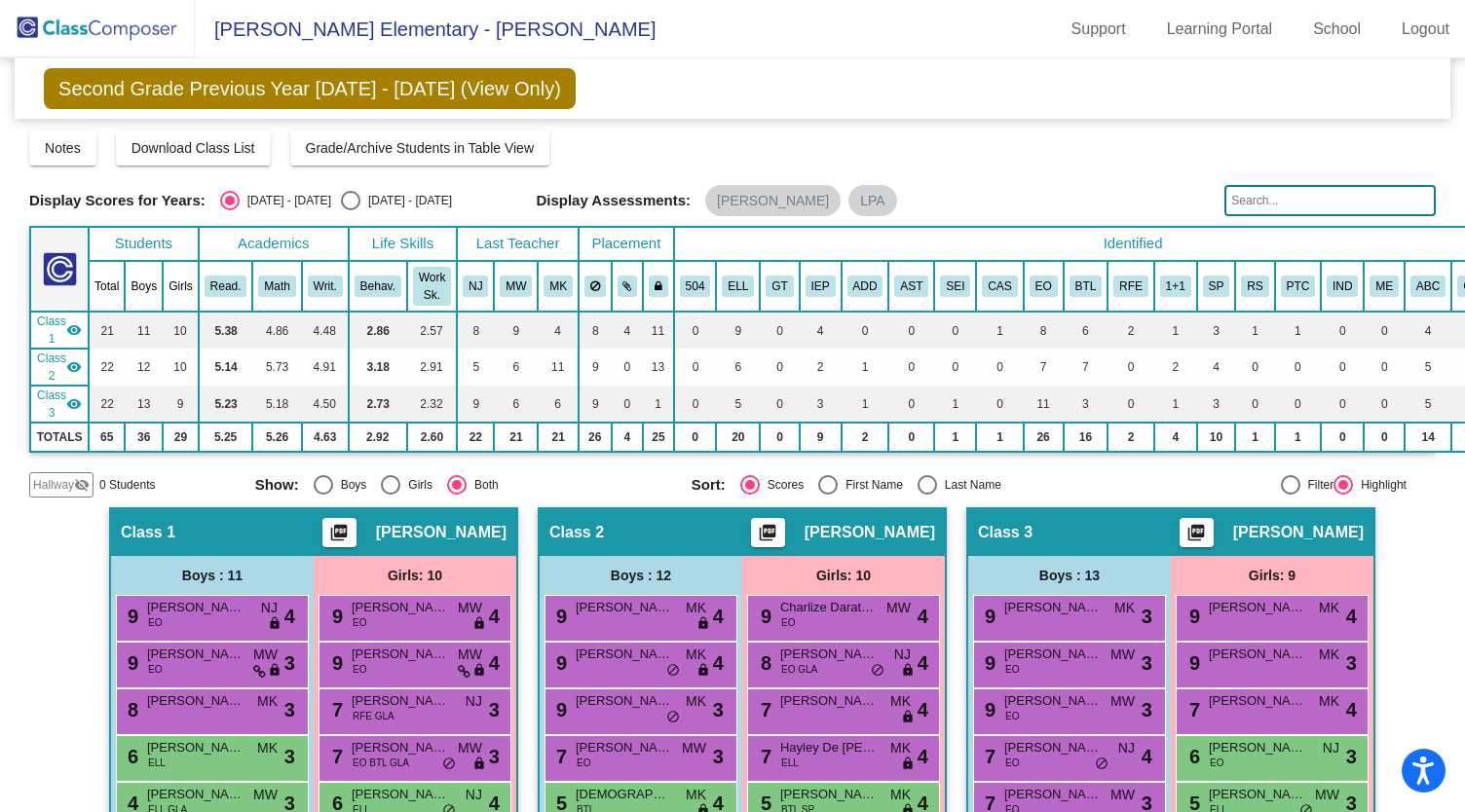
click at [341, 203] on div "Select an option" at bounding box center [351, 201] width 20 height 20
click at [349, 210] on input "[DATE] - [DATE]" at bounding box center [349, 210] width 1 height 1
radio input "true"
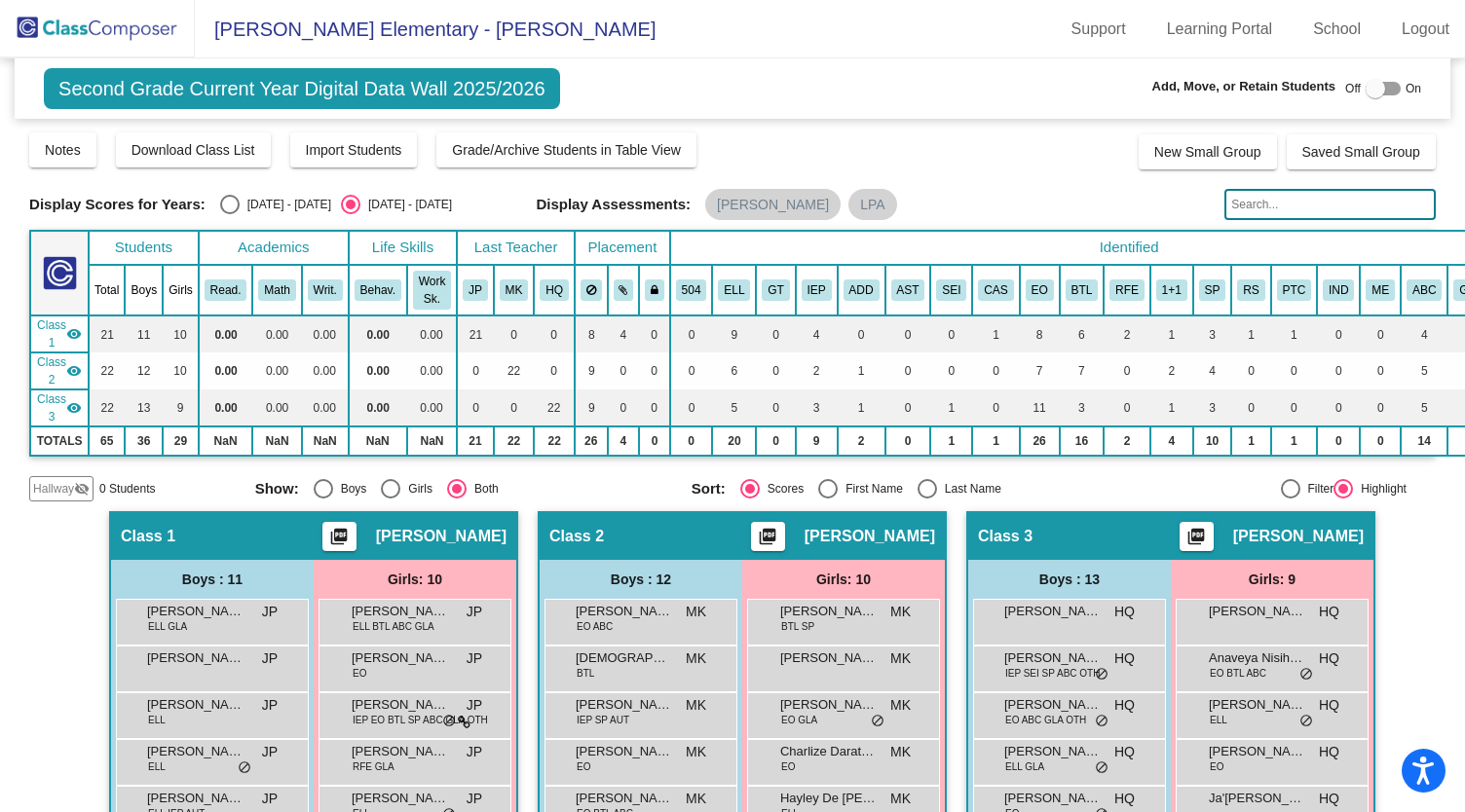
click at [1377, 85] on div at bounding box center [1382, 89] width 35 height 14
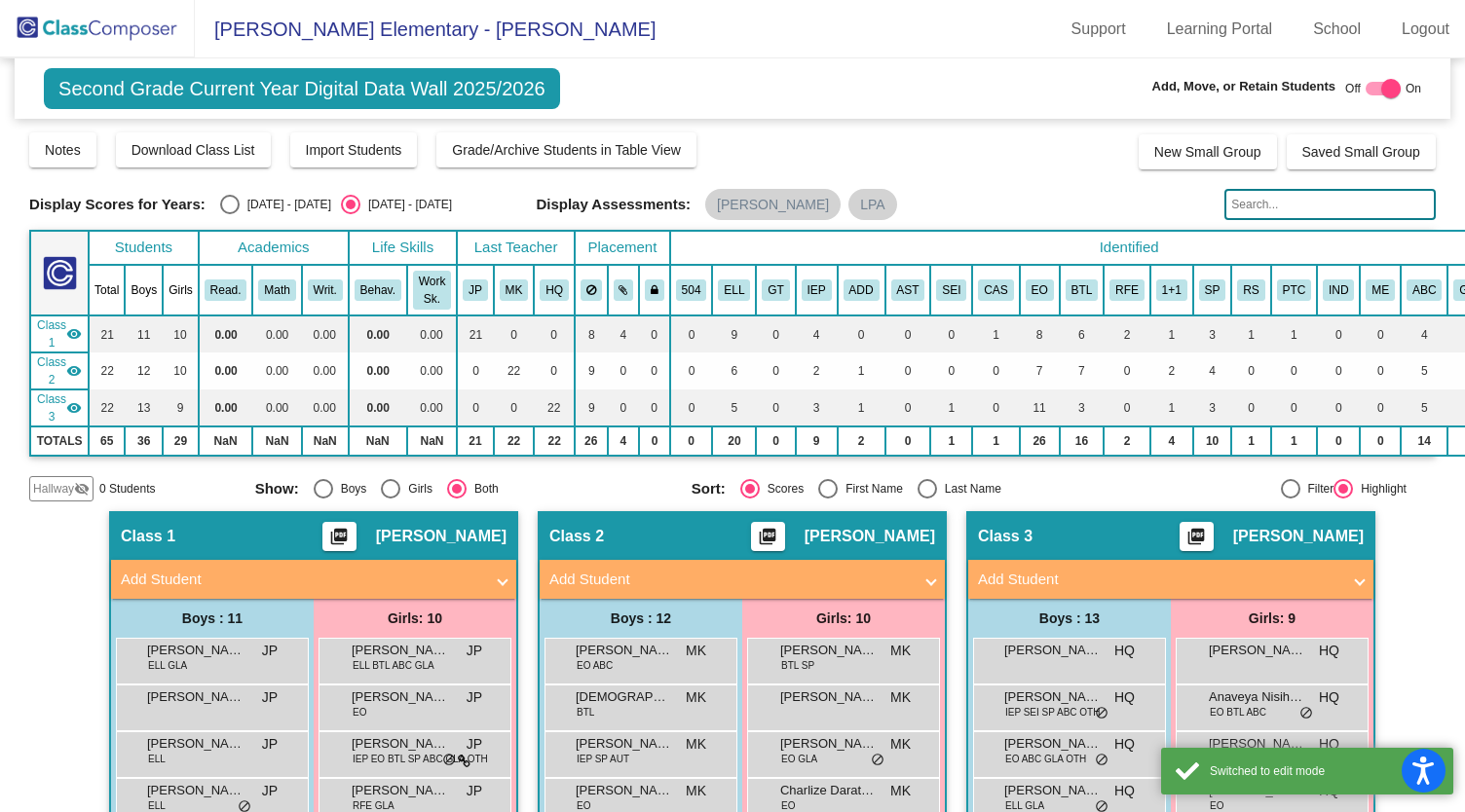
scroll to position [472, 0]
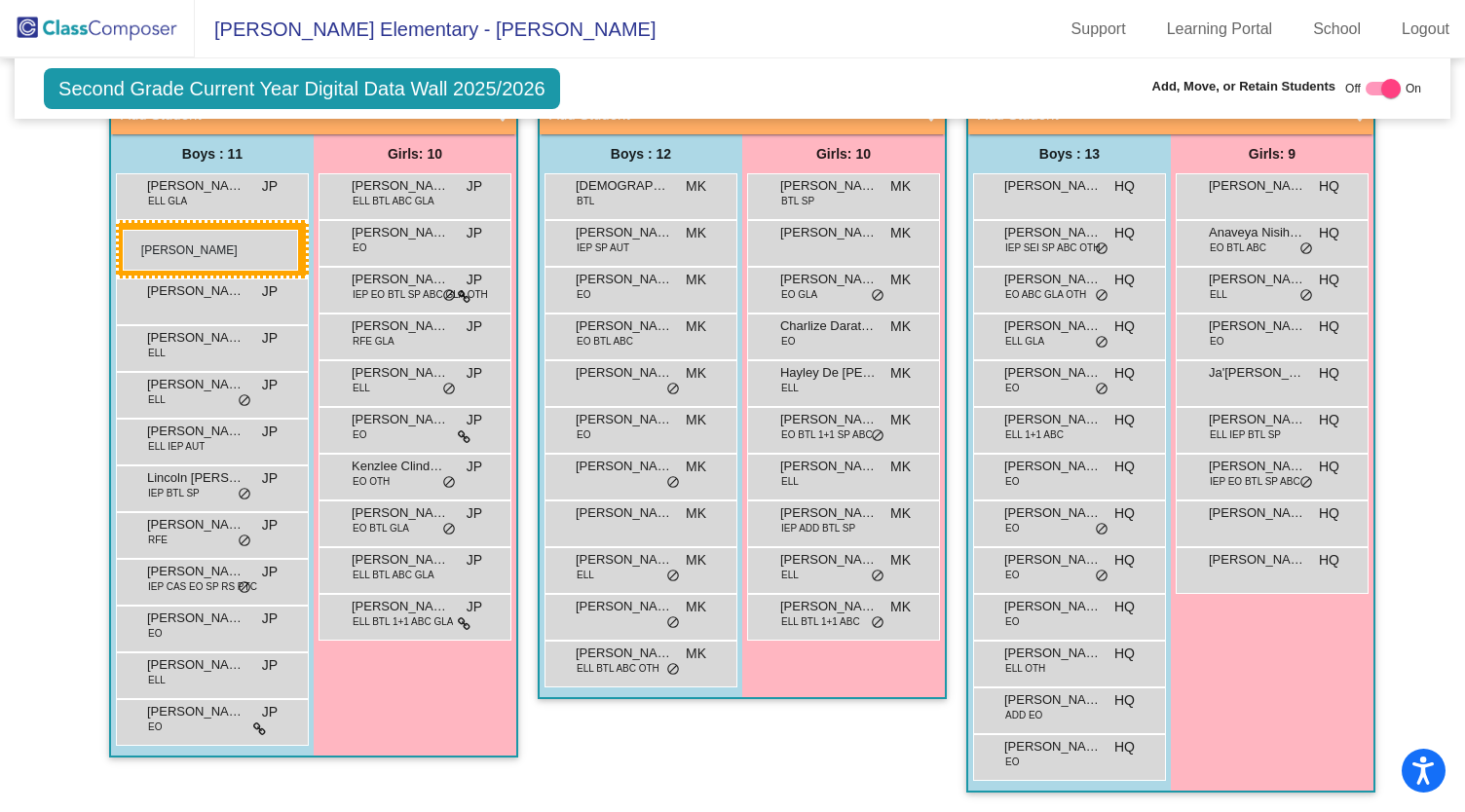
drag, startPoint x: 624, startPoint y: 179, endPoint x: 123, endPoint y: 229, distance: 503.5
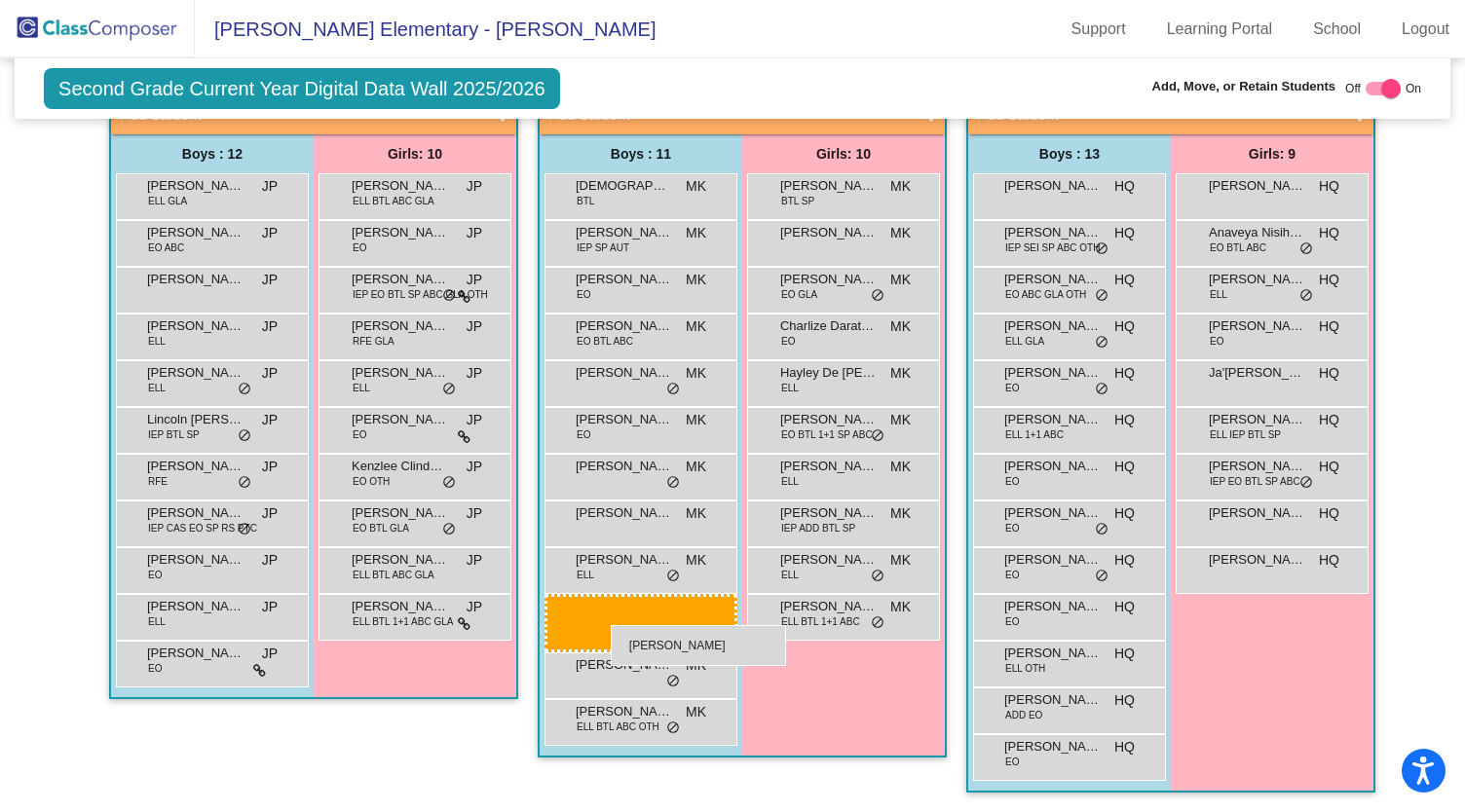
drag, startPoint x: 165, startPoint y: 408, endPoint x: 610, endPoint y: 624, distance: 494.7
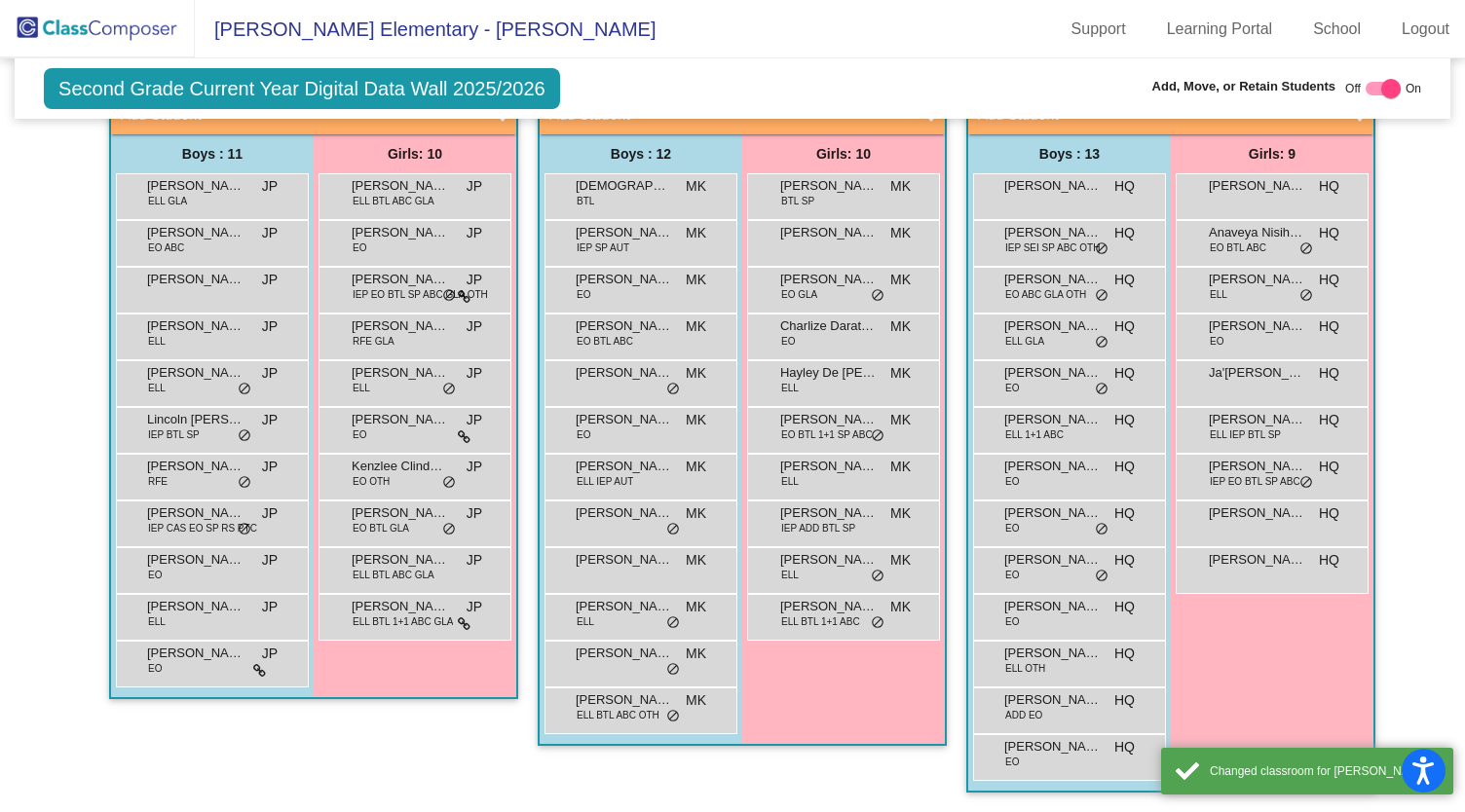
scroll to position [0, 0]
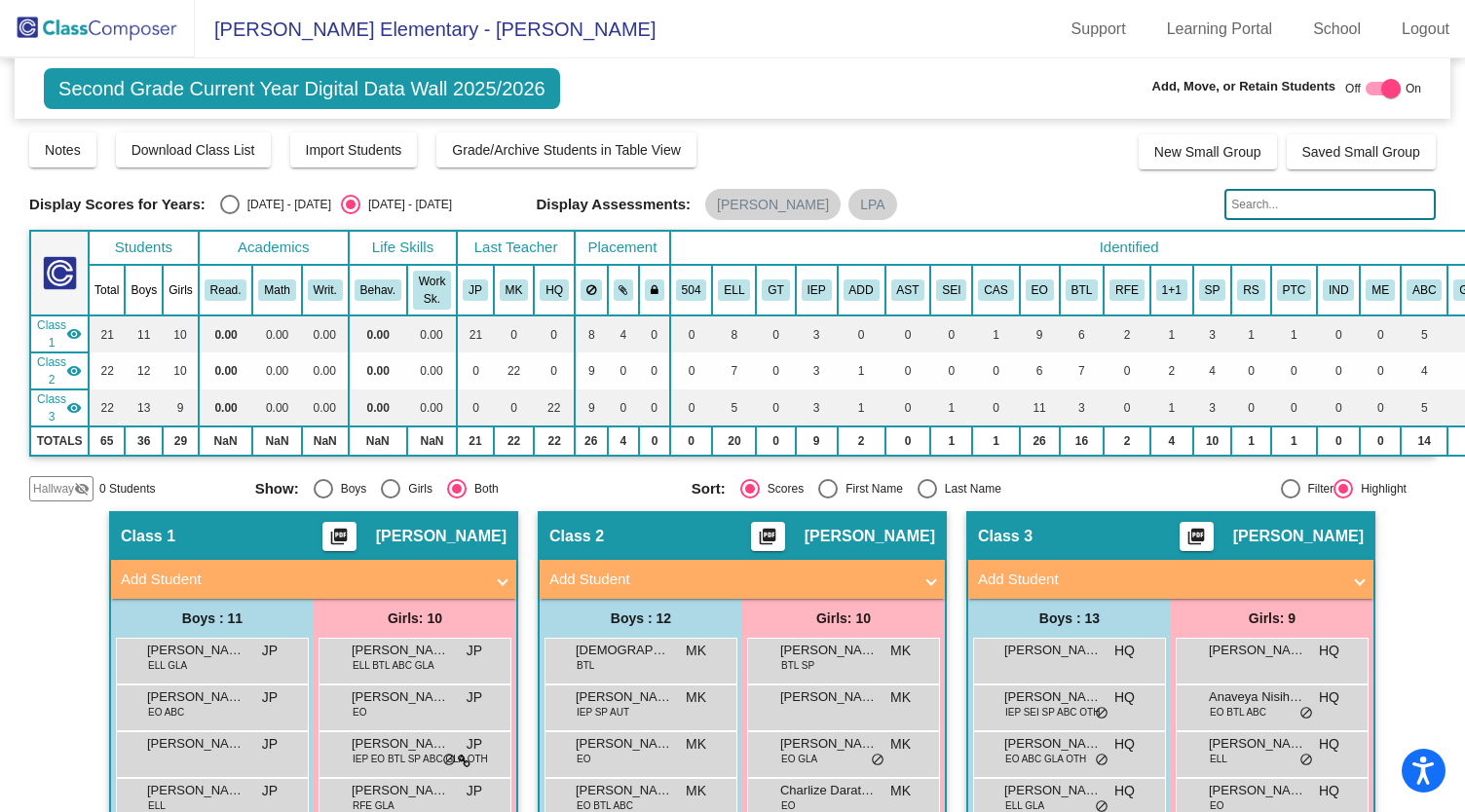
click at [1365, 91] on div at bounding box center [1382, 89] width 35 height 14
checkbox input "false"
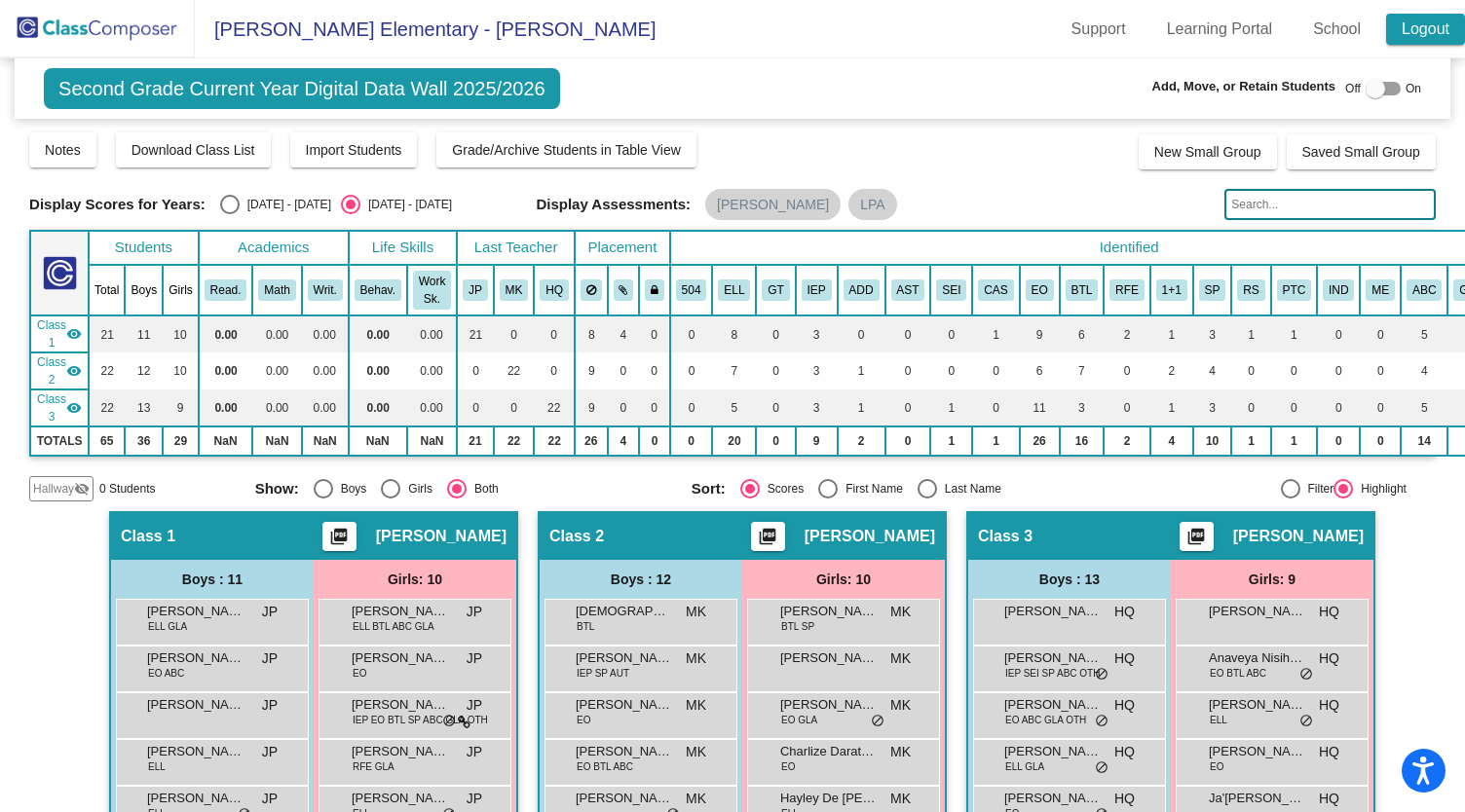
click at [1440, 28] on link "Logout" at bounding box center [1425, 29] width 79 height 31
